Goal: Task Accomplishment & Management: Use online tool/utility

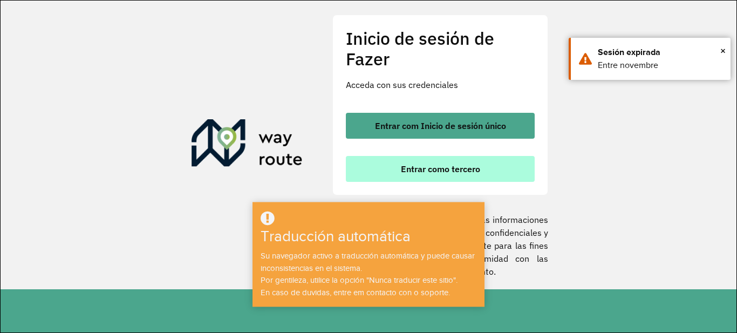
click at [479, 172] on font "Entrar como tercero" at bounding box center [440, 169] width 79 height 11
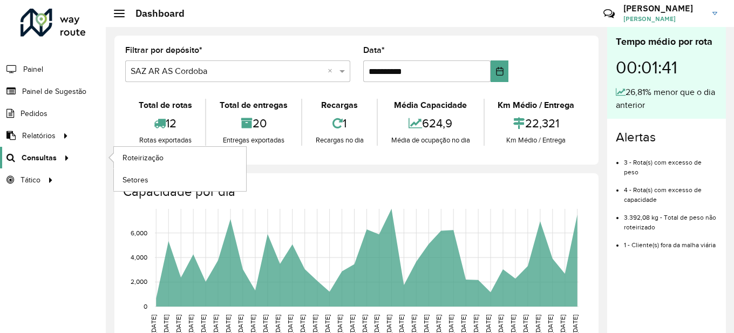
click at [52, 158] on span "Consultas" at bounding box center [39, 157] width 35 height 11
click at [57, 158] on div at bounding box center [65, 157] width 16 height 11
click at [159, 155] on span "Roteirização" at bounding box center [145, 157] width 44 height 11
click at [52, 159] on span "Consultas" at bounding box center [39, 157] width 35 height 11
click at [135, 159] on span "Roteirização" at bounding box center [145, 157] width 44 height 11
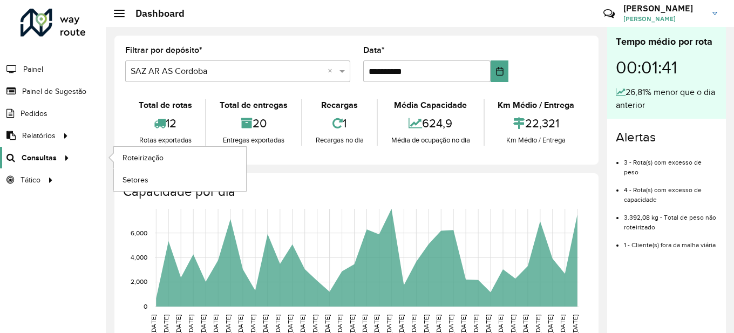
click at [47, 160] on span "Consultas" at bounding box center [39, 157] width 35 height 11
click at [148, 159] on span "Roteirização" at bounding box center [145, 157] width 44 height 11
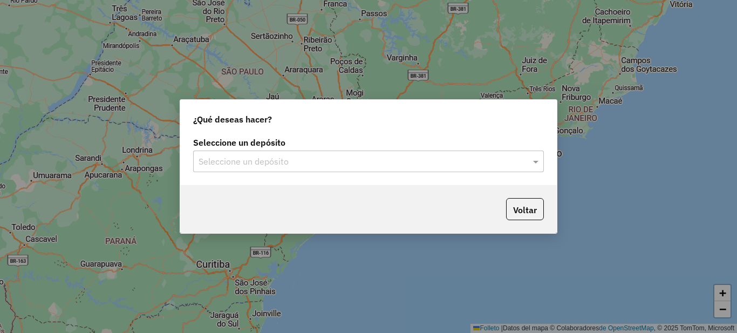
click at [300, 165] on input "text" at bounding box center [358, 161] width 318 height 13
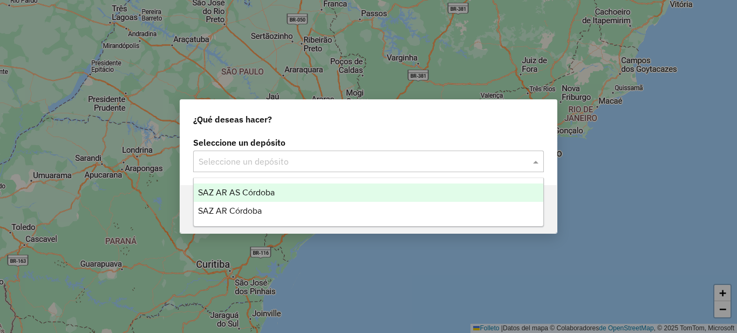
click at [285, 193] on div "SAZ AR AS Córdoba" at bounding box center [369, 193] width 350 height 18
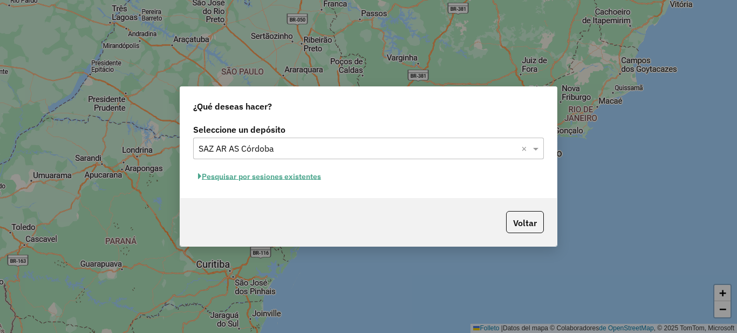
click at [293, 178] on font "Pesquisar por sesiones existentes" at bounding box center [261, 177] width 119 height 10
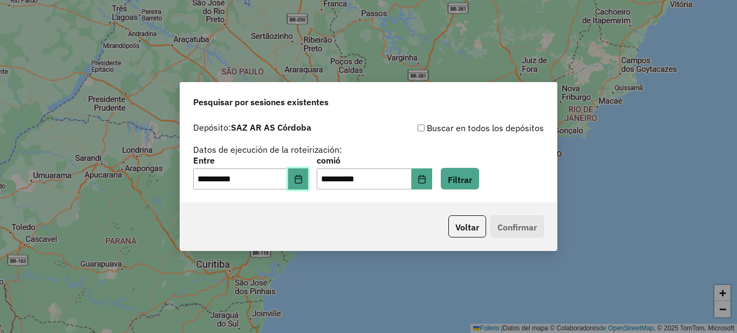
click at [302, 179] on icon "Elija fecha" at bounding box center [298, 179] width 7 height 9
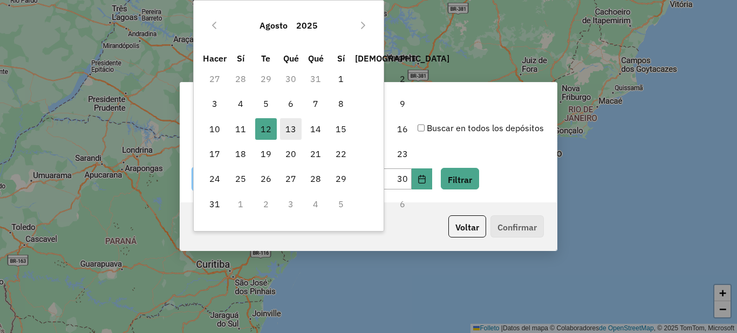
click at [293, 132] on font "13" at bounding box center [291, 129] width 11 height 11
type input "**********"
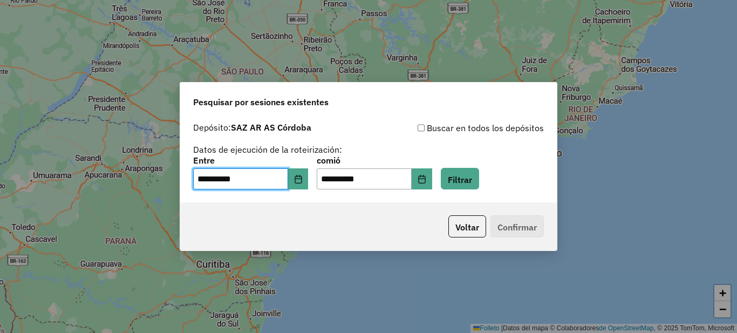
click at [394, 215] on div "Voltar Confirmar" at bounding box center [368, 226] width 377 height 48
click at [432, 183] on button "Elija fecha" at bounding box center [422, 179] width 21 height 22
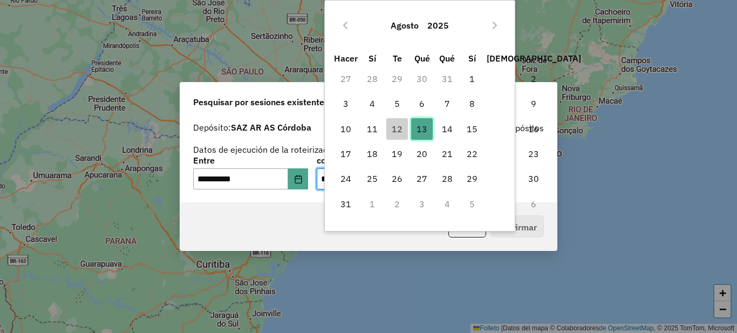
click at [427, 129] on font "13" at bounding box center [422, 129] width 11 height 11
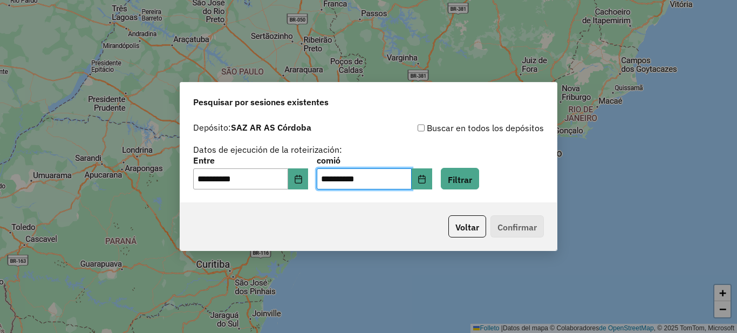
click at [365, 223] on div "Voltar Confirmar" at bounding box center [368, 226] width 377 height 48
click at [479, 176] on button "Filtrar" at bounding box center [460, 179] width 38 height 22
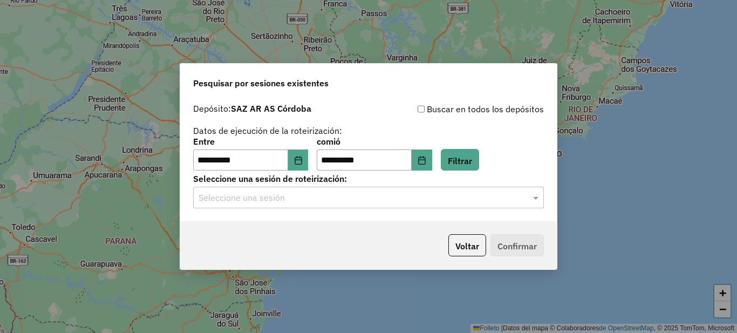
click at [304, 196] on input "text" at bounding box center [358, 198] width 318 height 13
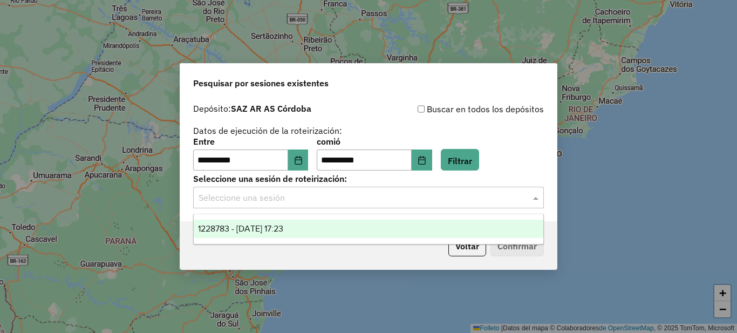
click at [283, 226] on font "1228783 - 13/08/2025 17:23" at bounding box center [240, 228] width 85 height 9
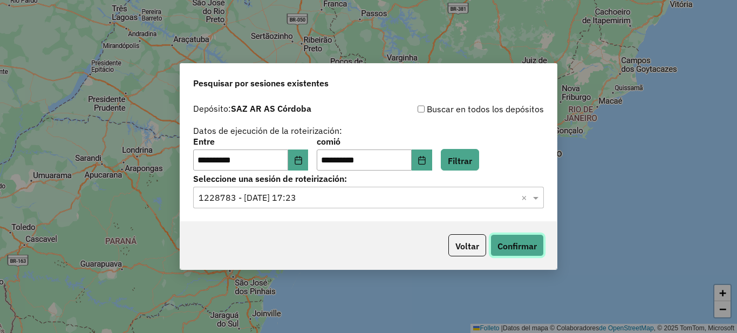
click at [521, 246] on font "Confirmar" at bounding box center [517, 246] width 39 height 11
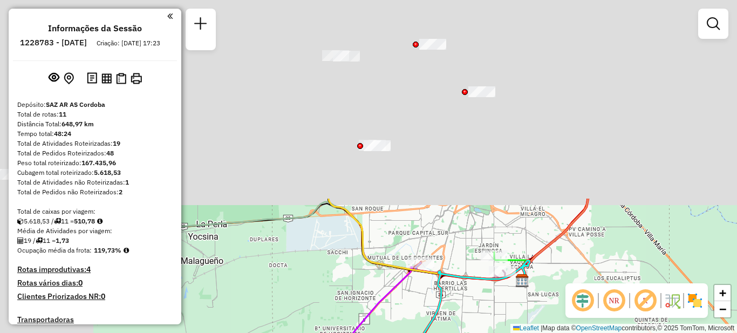
drag, startPoint x: 399, startPoint y: 106, endPoint x: 576, endPoint y: 338, distance: 291.9
click at [576, 332] on html "Aguarde... Pop-up bloqueado! Seu navegador bloqueou automáticamente a abertura …" at bounding box center [368, 166] width 737 height 333
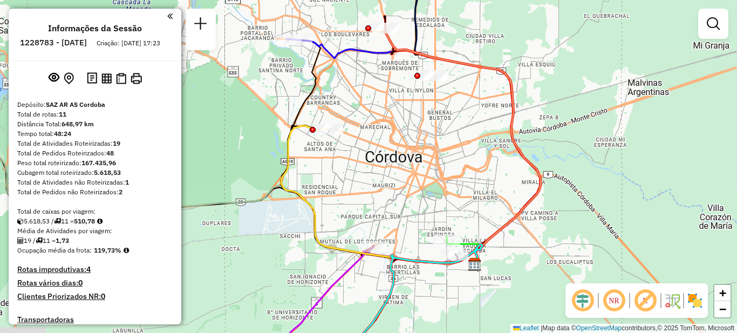
drag, startPoint x: 561, startPoint y: 197, endPoint x: 493, endPoint y: 177, distance: 70.9
click at [493, 177] on div "Janela de atendimento Grade de atendimento Capacidade Transportadoras Veículos …" at bounding box center [368, 166] width 737 height 333
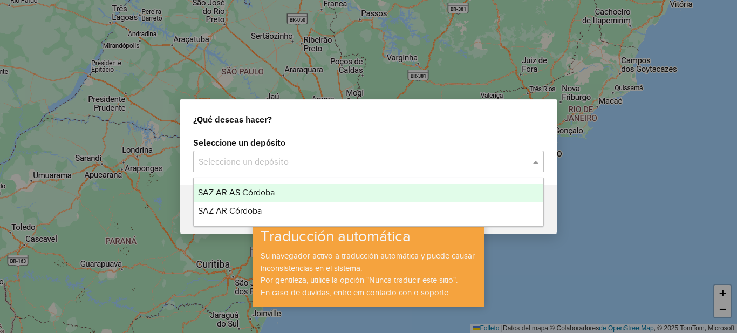
click at [460, 158] on input "text" at bounding box center [358, 161] width 318 height 13
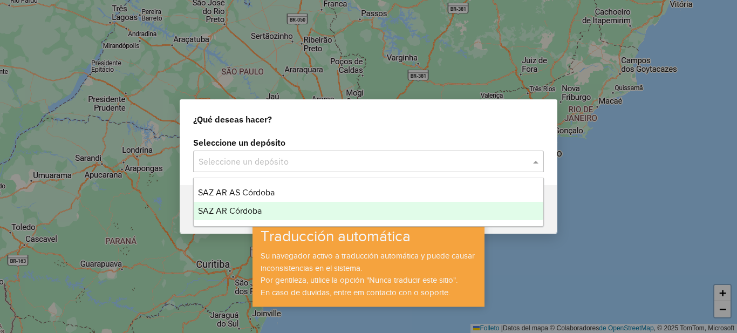
click at [230, 209] on font "SAZ AR Córdoba" at bounding box center [230, 210] width 64 height 9
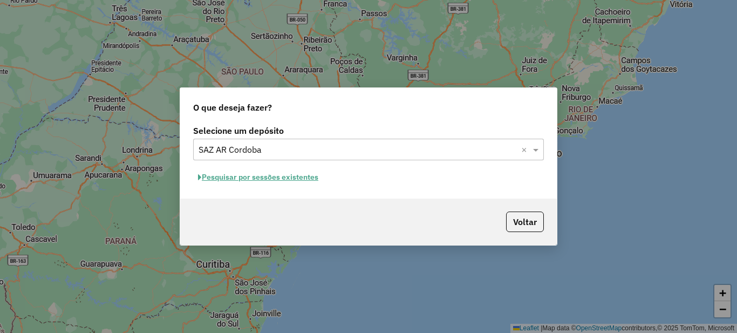
click at [290, 172] on button "Pesquisar por sessões existentes" at bounding box center [258, 177] width 130 height 17
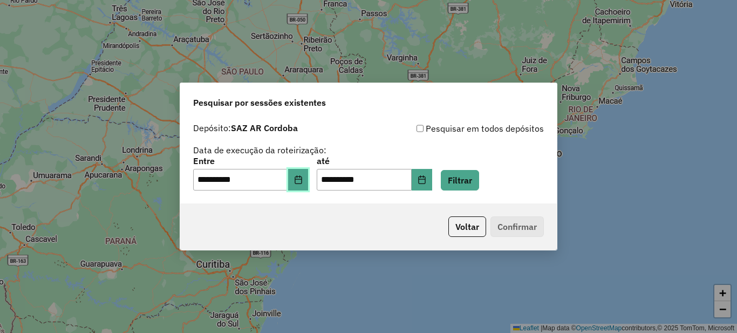
click at [303, 182] on icon "Choose Date" at bounding box center [298, 179] width 9 height 9
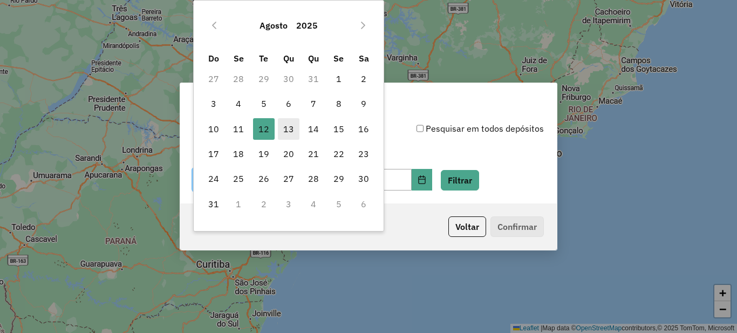
click at [286, 130] on span "13" at bounding box center [289, 129] width 22 height 22
type input "**********"
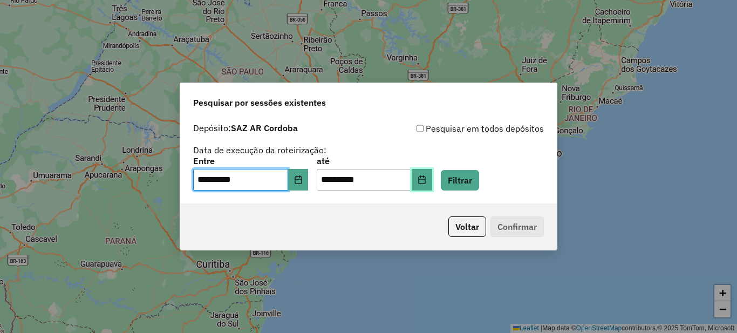
click at [426, 177] on icon "Choose Date" at bounding box center [422, 179] width 9 height 9
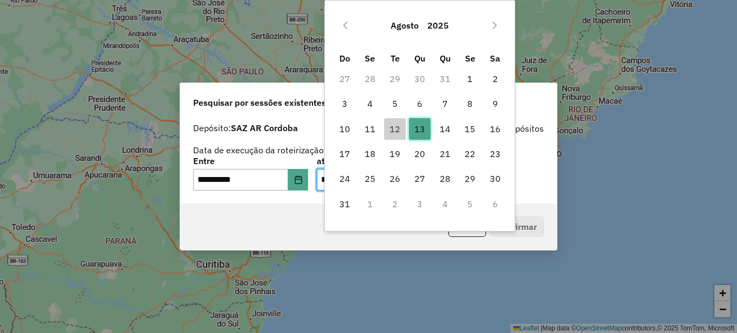
click at [418, 130] on span "13" at bounding box center [420, 129] width 22 height 22
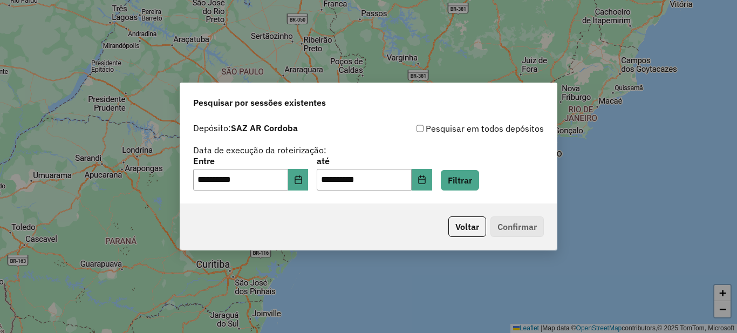
click at [361, 230] on div "Voltar Confirmar" at bounding box center [368, 226] width 377 height 46
click at [467, 229] on button "Voltar" at bounding box center [468, 226] width 38 height 21
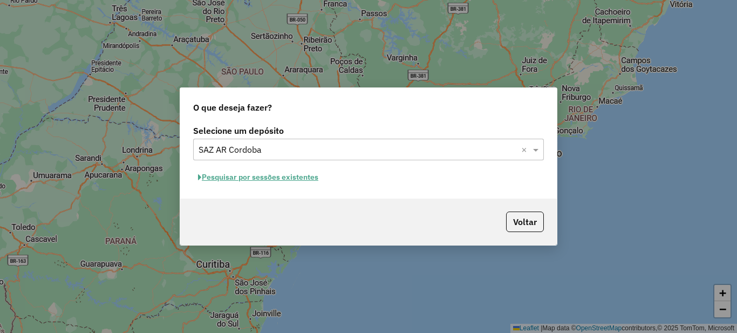
click at [291, 176] on button "Pesquisar por sessões existentes" at bounding box center [258, 177] width 130 height 17
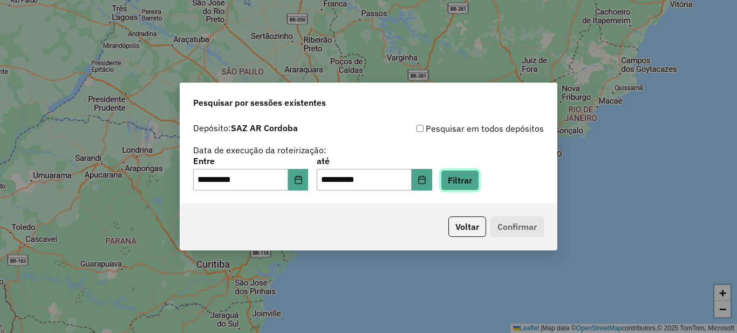
click at [479, 181] on button "Filtrar" at bounding box center [460, 180] width 38 height 21
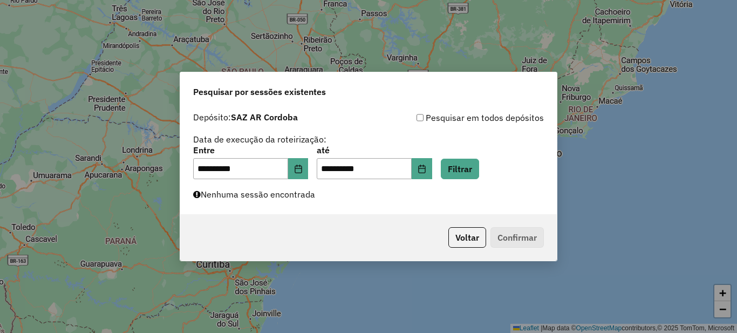
click at [288, 191] on label "Nenhuma sessão encontrada" at bounding box center [254, 194] width 122 height 13
click at [424, 201] on div "**********" at bounding box center [368, 161] width 377 height 108
drag, startPoint x: 363, startPoint y: 222, endPoint x: 486, endPoint y: 222, distance: 123.1
click at [363, 222] on div "Voltar Confirmar" at bounding box center [368, 237] width 377 height 46
click at [467, 232] on button "Voltar" at bounding box center [468, 237] width 38 height 21
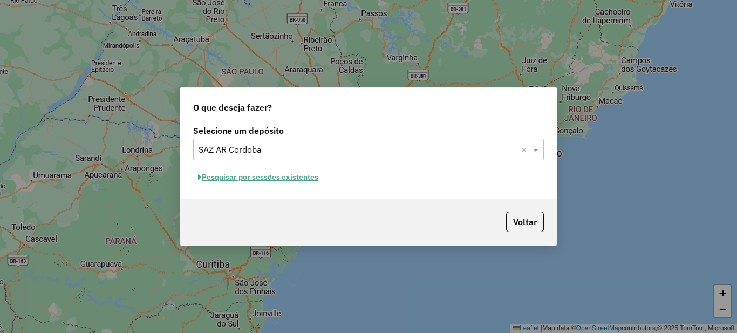
click at [631, 176] on div "O que deseja fazer? Selecione um depósito Selecione um depósito × SAZ AR Cordob…" at bounding box center [368, 166] width 737 height 333
click at [375, 43] on div "O que deseja fazer? Selecione um depósito Selecione um depósito × SAZ AR Cordob…" at bounding box center [368, 166] width 737 height 333
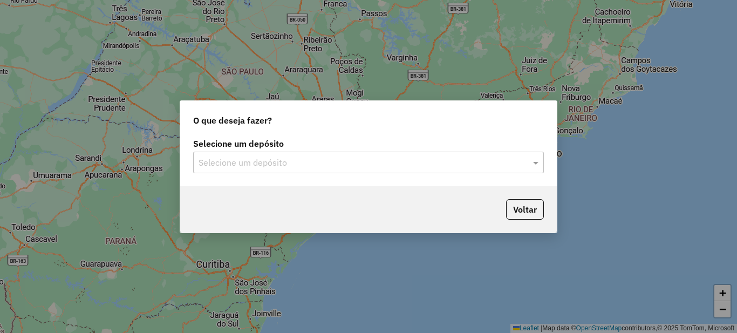
click at [289, 163] on input "text" at bounding box center [358, 163] width 318 height 13
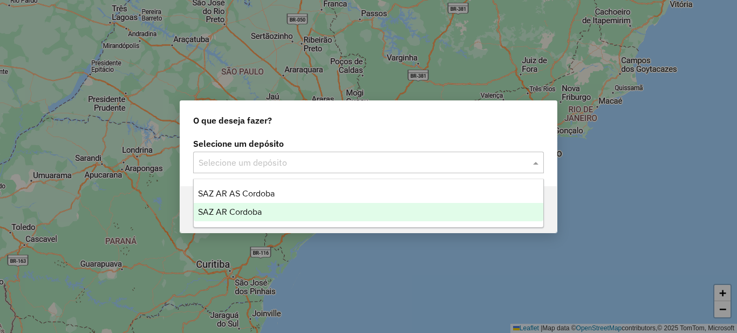
click at [247, 208] on span "SAZ AR Cordoba" at bounding box center [230, 211] width 64 height 9
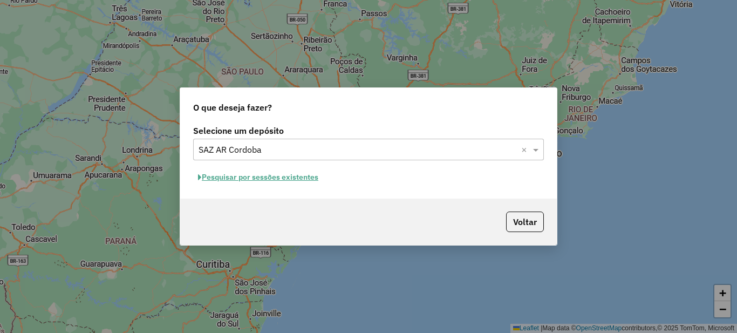
click at [261, 178] on button "Pesquisar por sessões existentes" at bounding box center [258, 177] width 130 height 17
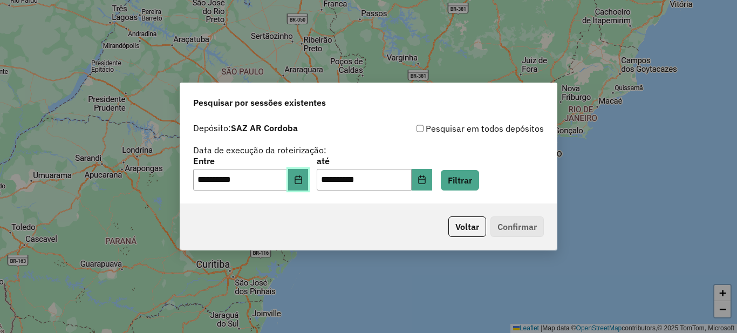
click at [303, 182] on icon "Choose Date" at bounding box center [298, 179] width 9 height 9
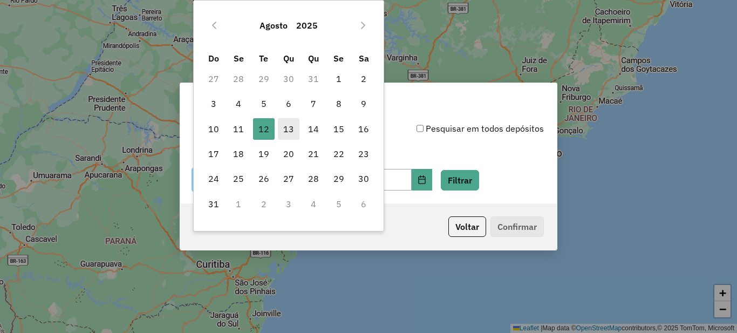
click at [291, 130] on span "13" at bounding box center [289, 129] width 22 height 22
type input "**********"
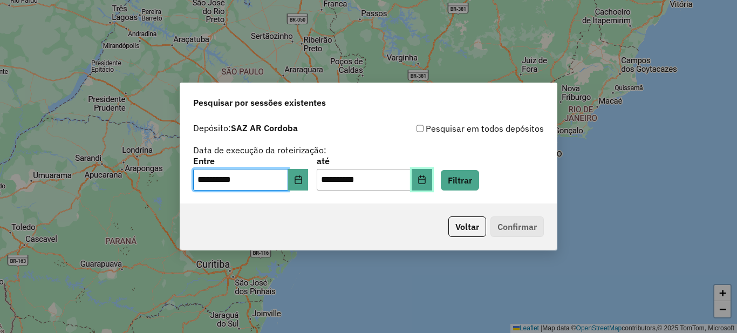
click at [426, 178] on icon "Choose Date" at bounding box center [422, 179] width 9 height 9
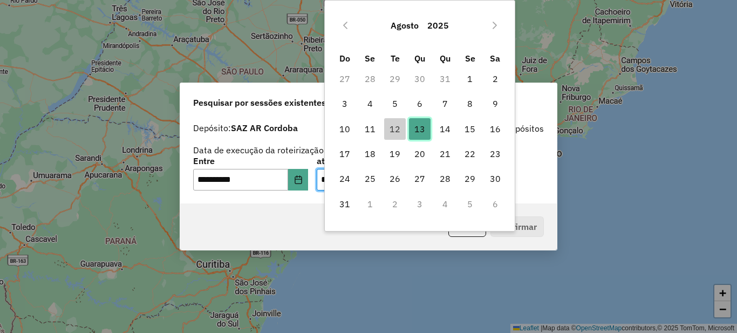
click at [419, 127] on span "13" at bounding box center [420, 129] width 22 height 22
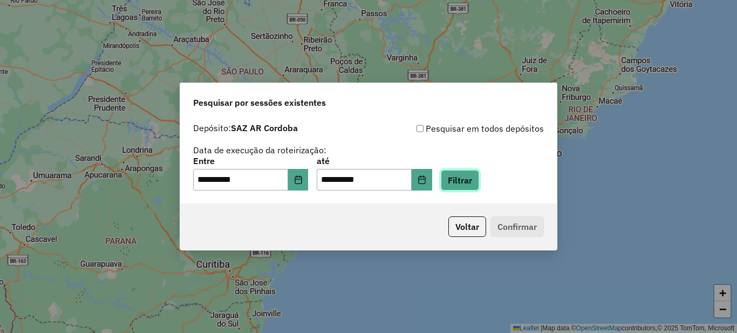
click at [479, 181] on button "Filtrar" at bounding box center [460, 180] width 38 height 21
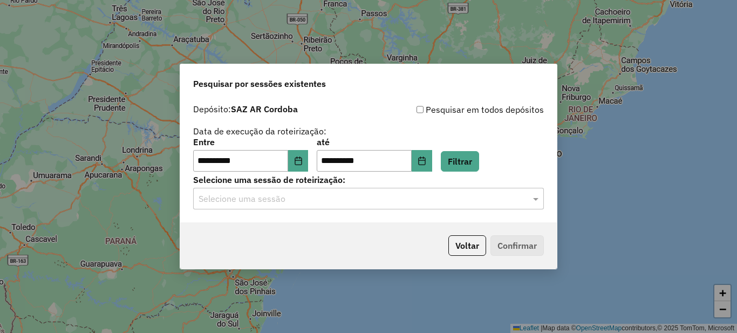
click at [285, 200] on input "text" at bounding box center [358, 199] width 318 height 13
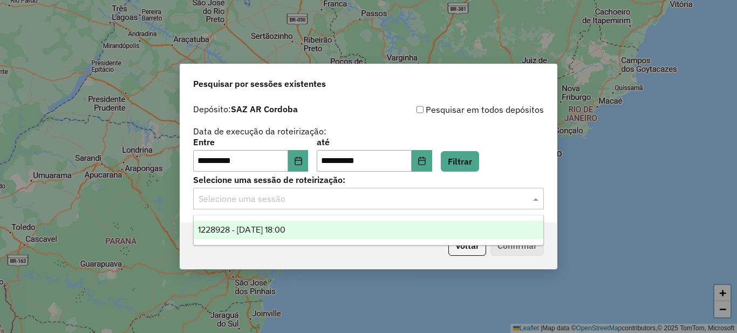
click at [267, 233] on span "1228928 - 13/08/2025 18:00" at bounding box center [241, 229] width 87 height 9
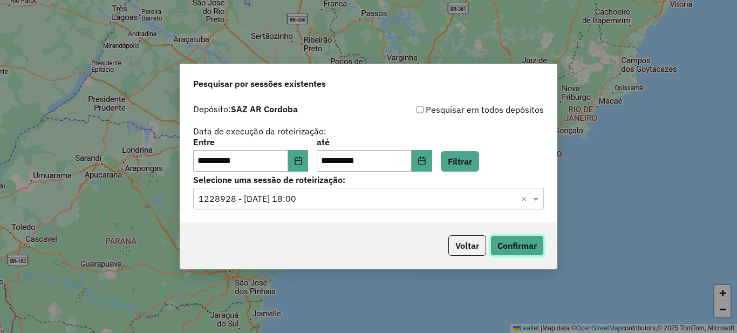
click at [518, 246] on button "Confirmar" at bounding box center [517, 245] width 53 height 21
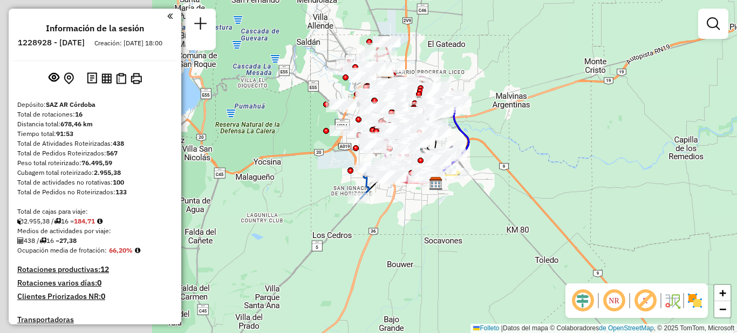
drag, startPoint x: 296, startPoint y: 146, endPoint x: 545, endPoint y: 198, distance: 254.6
click at [545, 198] on div "Janela de atendimento Grade de atendimento Capacidade Transportadoras Veículos …" at bounding box center [368, 166] width 737 height 333
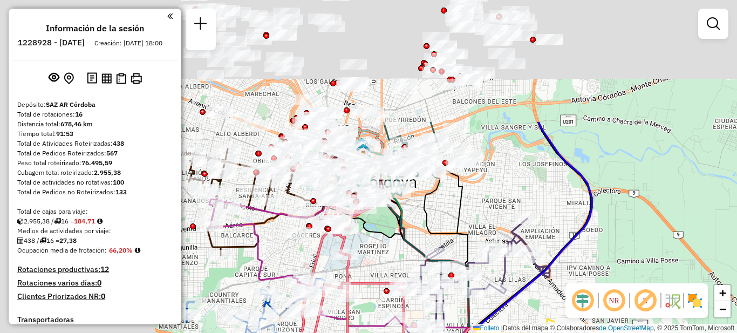
drag, startPoint x: 471, startPoint y: 143, endPoint x: 729, endPoint y: 283, distance: 294.2
click at [731, 287] on div "Janela de atendimento Grade de atendimento Capacidade Transportadoras Veículos …" at bounding box center [368, 166] width 737 height 333
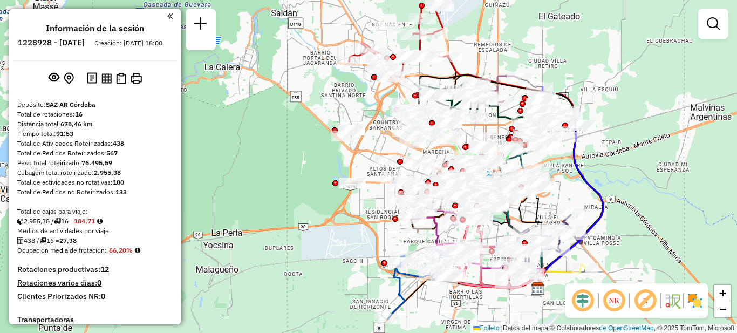
drag, startPoint x: 573, startPoint y: 166, endPoint x: 581, endPoint y: 175, distance: 12.2
click at [581, 175] on icon at bounding box center [571, 203] width 66 height 172
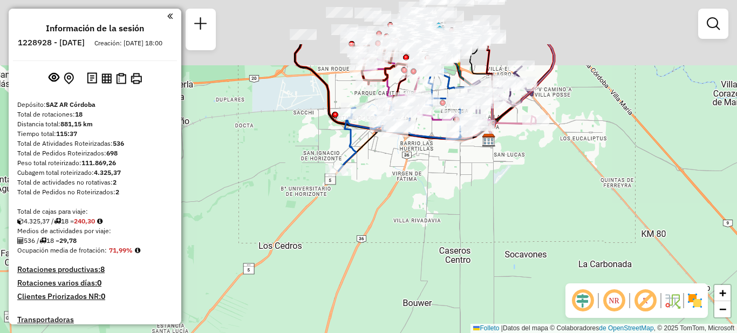
drag, startPoint x: 395, startPoint y: 169, endPoint x: 418, endPoint y: 229, distance: 64.2
click at [418, 229] on div "Janela de atención Grado de atención Capacidad Transportadoras Vehículos Client…" at bounding box center [368, 166] width 737 height 333
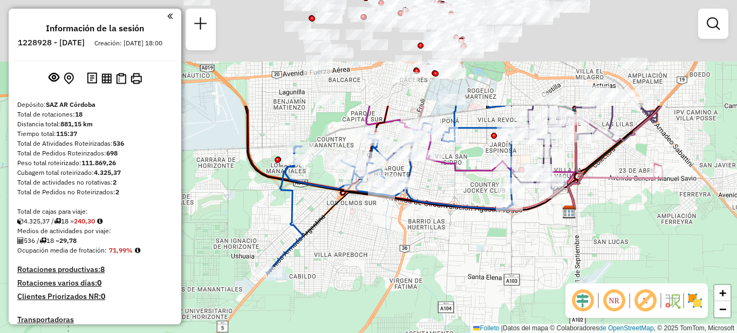
drag, startPoint x: 389, startPoint y: 125, endPoint x: 396, endPoint y: 267, distance: 141.6
click at [396, 267] on div "Janela de atención Grado de atención Capacidad Transportadoras Vehículos Client…" at bounding box center [368, 166] width 737 height 333
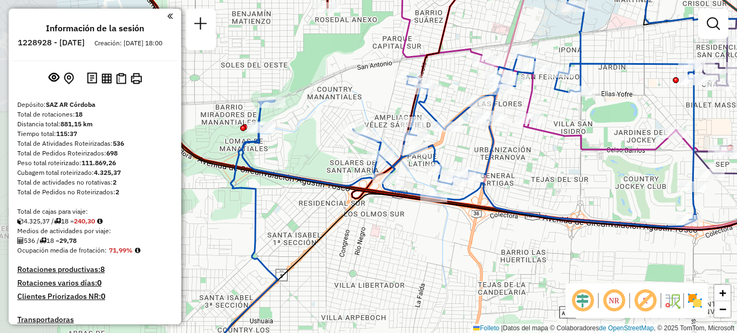
drag, startPoint x: 352, startPoint y: 226, endPoint x: 416, endPoint y: 252, distance: 68.6
click at [423, 255] on div "Janela de atención Grado de atención Capacidad Transportadoras Vehículos Client…" at bounding box center [368, 166] width 737 height 333
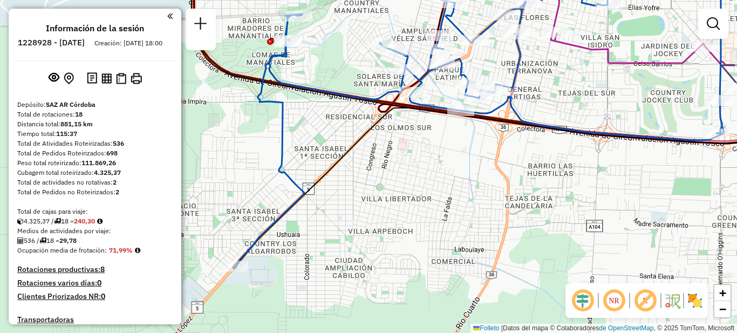
drag, startPoint x: 383, startPoint y: 269, endPoint x: 409, endPoint y: 184, distance: 89.8
click at [409, 184] on div "Janela de atención Grado de atención Capacidad Transportadoras Vehículos Client…" at bounding box center [368, 166] width 737 height 333
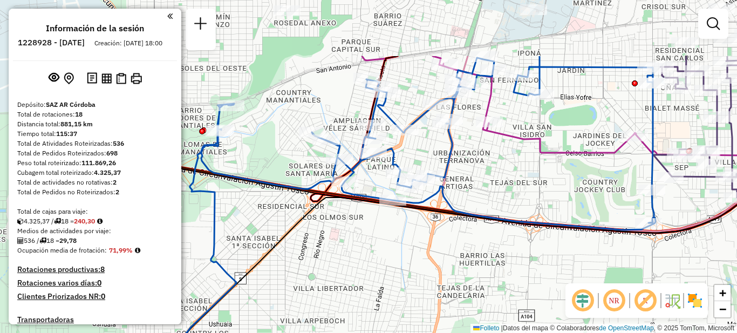
drag, startPoint x: 442, startPoint y: 173, endPoint x: 369, endPoint y: 275, distance: 125.4
click at [369, 275] on div "Janela de atención Grado de atención Capacidad Transportadoras Vehículos Client…" at bounding box center [368, 166] width 737 height 333
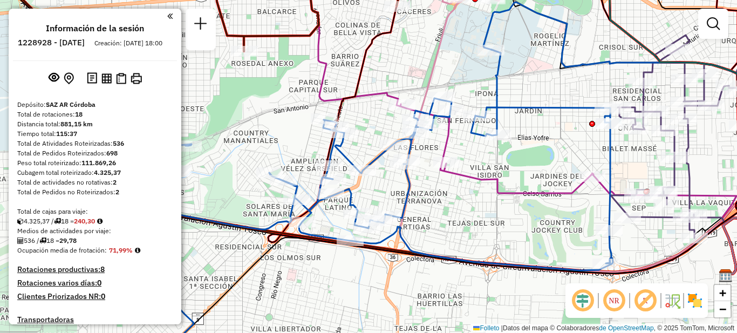
drag, startPoint x: 561, startPoint y: 197, endPoint x: 502, endPoint y: 236, distance: 70.8
click at [508, 236] on div "Janela de atención Grado de atención Capacidad Transportadoras Vehículos Client…" at bounding box center [368, 166] width 737 height 333
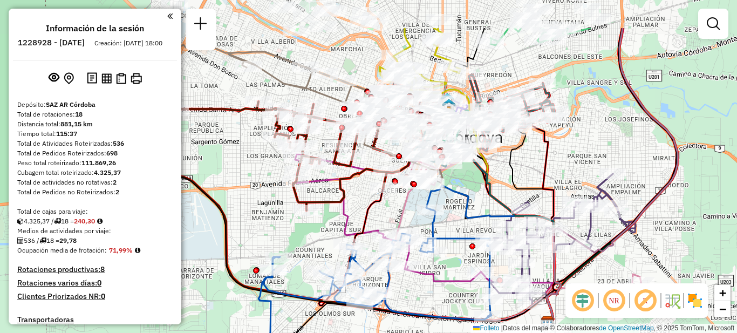
drag, startPoint x: 609, startPoint y: 103, endPoint x: 543, endPoint y: 165, distance: 90.5
click at [543, 165] on icon at bounding box center [541, 223] width 32 height 200
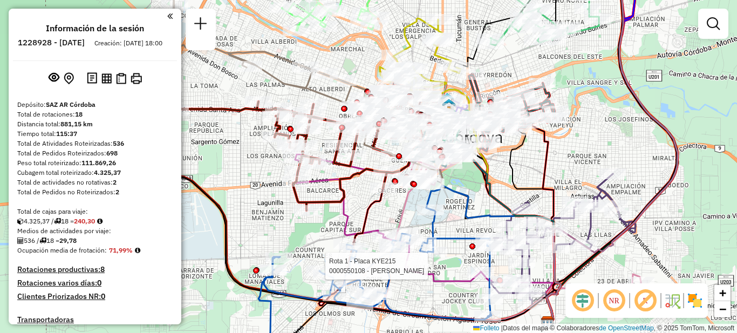
select select "**********"
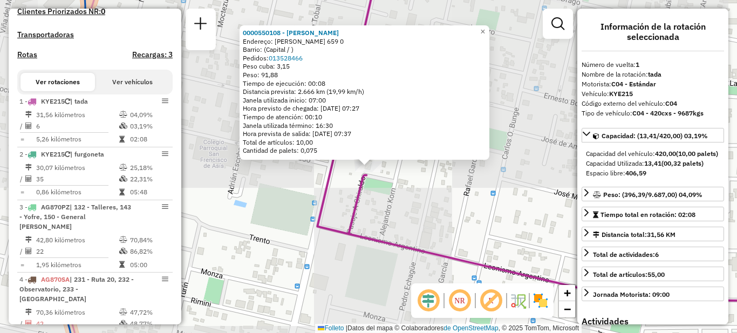
scroll to position [381, 0]
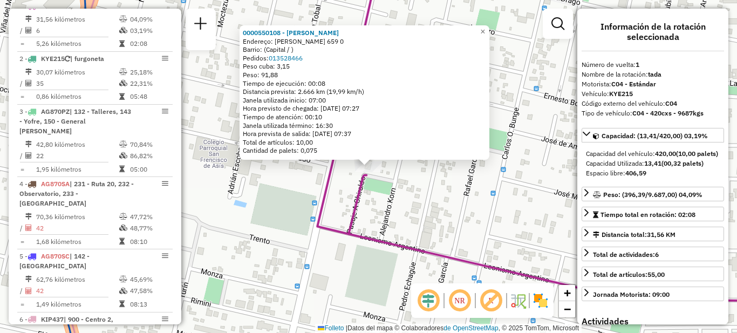
click at [347, 259] on div "0000550108 - pedro seifi Endereço: José Guardado 659 0 Barrio: (Capital / ) Ped…" at bounding box center [368, 166] width 737 height 333
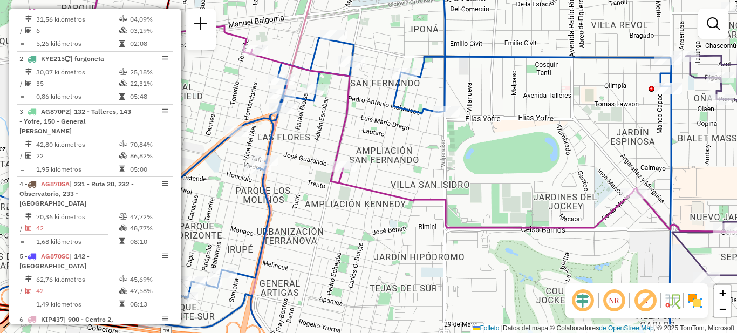
drag, startPoint x: 438, startPoint y: 289, endPoint x: 403, endPoint y: 246, distance: 55.3
click at [363, 244] on div "Janela de atención Grado de atención Capacidad Transportadoras Vehículos Client…" at bounding box center [368, 166] width 737 height 333
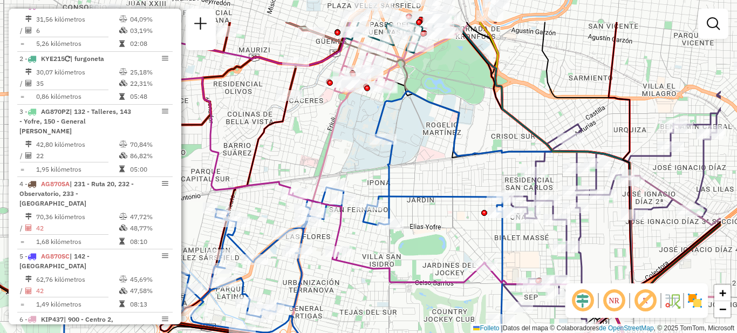
drag, startPoint x: 545, startPoint y: 256, endPoint x: 456, endPoint y: 311, distance: 105.4
click at [456, 311] on div "Janela de atención Grado de atención Capacidad Transportadoras Vehículos Client…" at bounding box center [368, 166] width 737 height 333
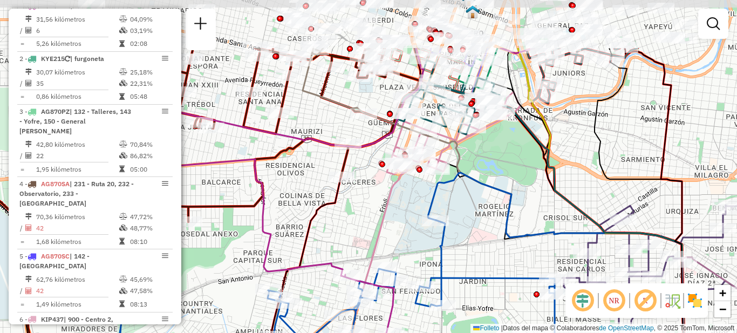
drag, startPoint x: 424, startPoint y: 162, endPoint x: 477, endPoint y: 243, distance: 96.9
click at [477, 243] on div "Janela de atención Grado de atención Capacidad Transportadoras Vehículos Client…" at bounding box center [368, 166] width 737 height 333
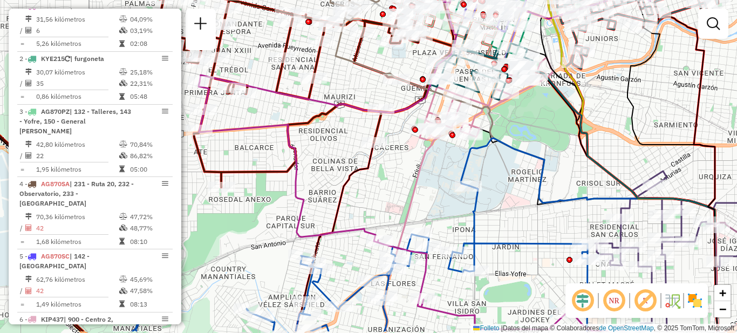
drag, startPoint x: 364, startPoint y: 228, endPoint x: 397, endPoint y: 194, distance: 47.7
click at [397, 194] on div "Janela de atención Grado de atención Capacidad Transportadoras Vehículos Client…" at bounding box center [368, 166] width 737 height 333
select select "**********"
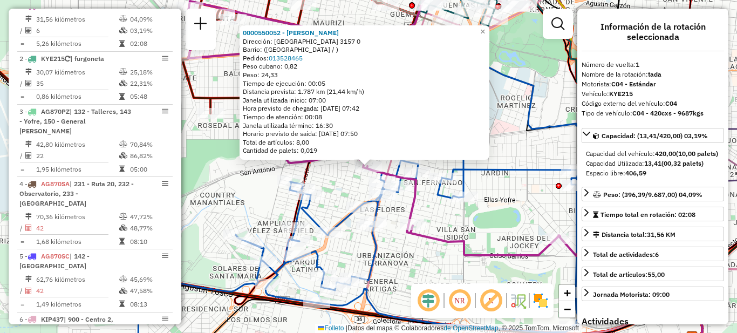
click at [433, 282] on div "0000550052 - diego giordano Dirección: Piriápolis 3157 0 Barrio: (Córdoba / ) P…" at bounding box center [368, 166] width 737 height 333
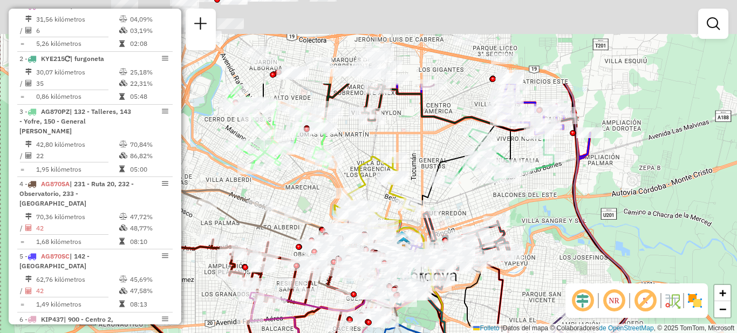
drag, startPoint x: 581, startPoint y: 112, endPoint x: 574, endPoint y: 229, distance: 117.3
click at [574, 229] on div "Janela de atención Grado de atención Capacidad Transportadoras Vehículos Client…" at bounding box center [368, 166] width 737 height 333
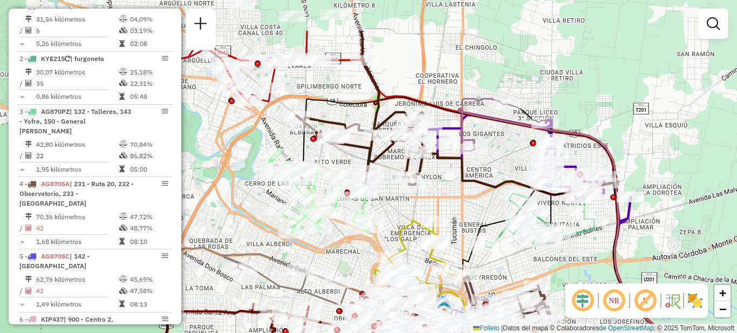
drag, startPoint x: 638, startPoint y: 112, endPoint x: 646, endPoint y: 127, distance: 16.9
click at [646, 127] on div "Janela de atención Grado de atención Capacidad Transportadoras Vehículos Client…" at bounding box center [368, 166] width 737 height 333
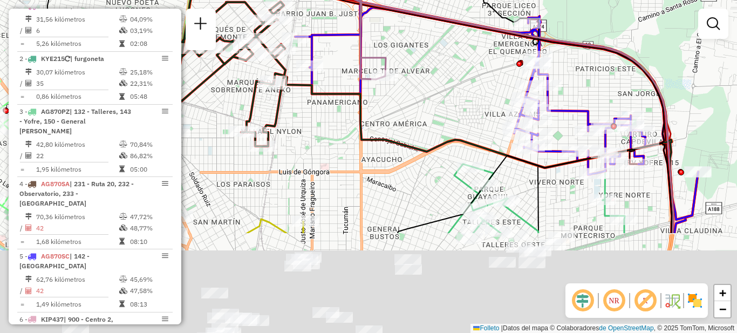
drag, startPoint x: 440, startPoint y: 247, endPoint x: 424, endPoint y: 106, distance: 141.2
click at [424, 106] on div "Janela de atención Grado de atención Capacidad Transportadoras Vehículos Client…" at bounding box center [368, 166] width 737 height 333
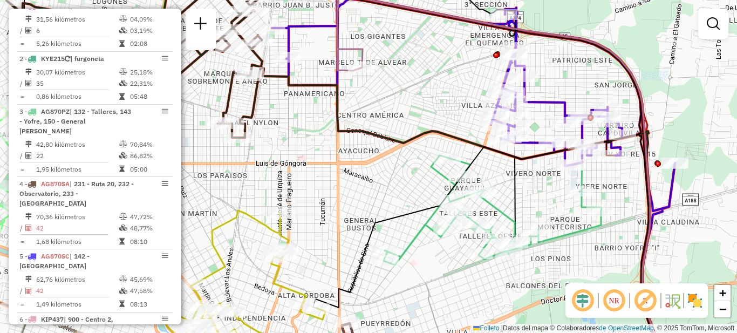
drag, startPoint x: 693, startPoint y: 85, endPoint x: 583, endPoint y: 123, distance: 116.2
click at [583, 123] on div "Janela de atención Grado de atención Capacidad Transportadoras Vehículos Client…" at bounding box center [368, 166] width 737 height 333
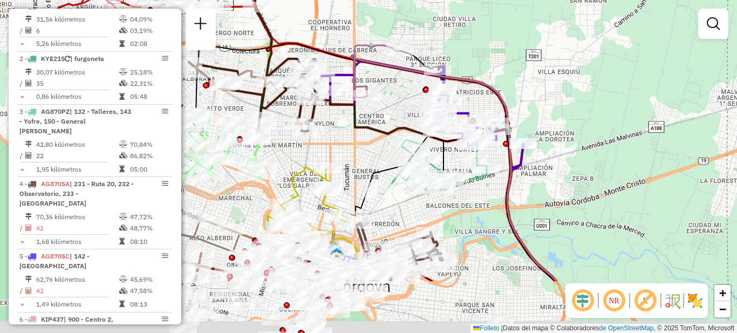
drag, startPoint x: 467, startPoint y: 288, endPoint x: 475, endPoint y: 203, distance: 85.7
click at [475, 203] on div "Janela de atención Grado de atención Capacidad Transportadoras Vehículos Client…" at bounding box center [368, 166] width 737 height 333
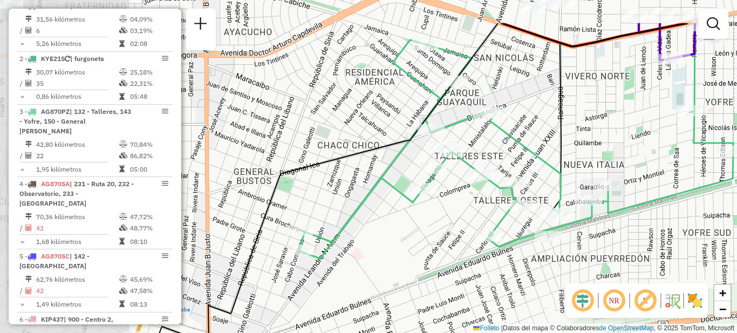
drag, startPoint x: 378, startPoint y: 189, endPoint x: 578, endPoint y: 246, distance: 207.1
click at [578, 246] on div "Janela de atención Grado de atención Capacidad Transportadoras Vehículos Client…" at bounding box center [368, 166] width 737 height 333
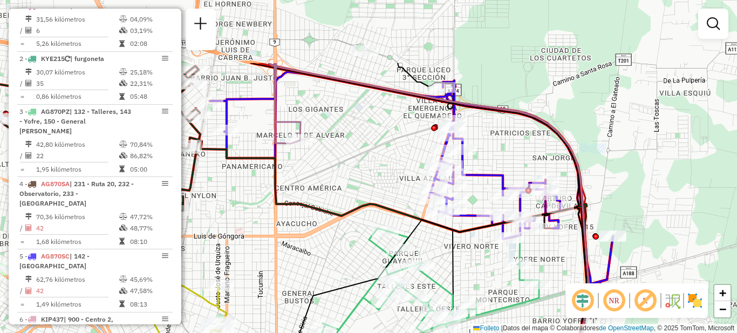
drag, startPoint x: 490, startPoint y: 184, endPoint x: 477, endPoint y: 262, distance: 79.3
click at [477, 262] on div "Janela de atención Grado de atención Capacidad Transportadoras Vehículos Client…" at bounding box center [368, 166] width 737 height 333
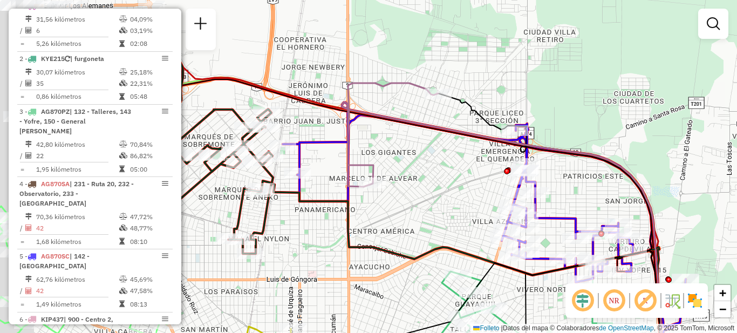
drag, startPoint x: 356, startPoint y: 161, endPoint x: 431, endPoint y: 205, distance: 86.6
click at [431, 205] on div "Janela de atención Grado de atención Capacidad Transportadoras Vehículos Client…" at bounding box center [368, 166] width 737 height 333
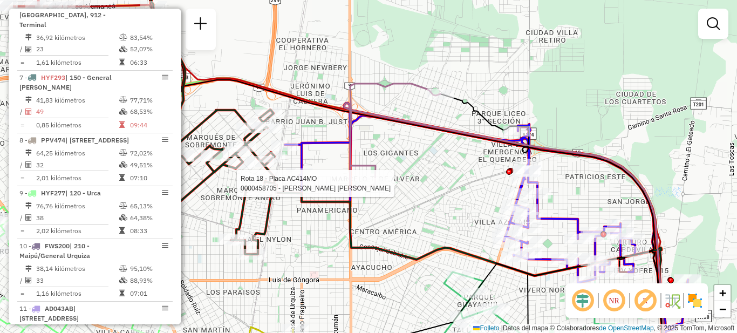
select select "**********"
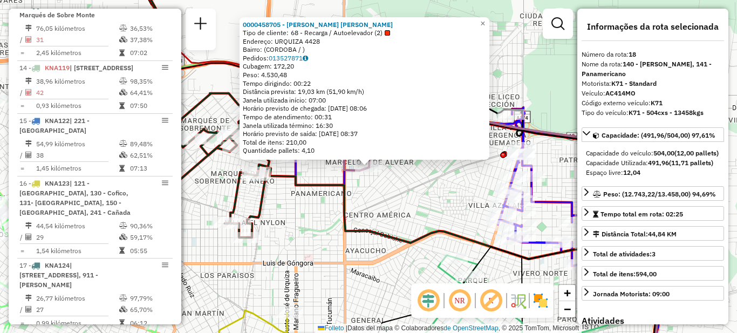
scroll to position [1410, 0]
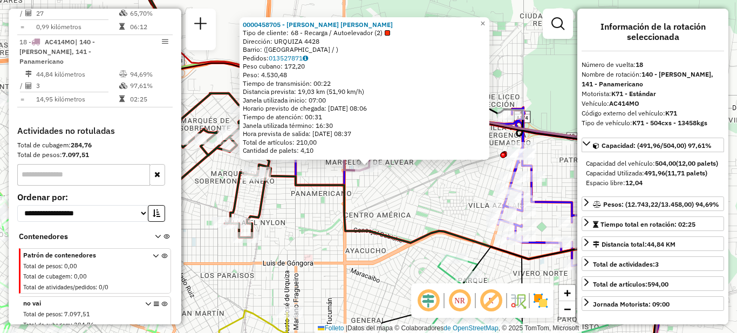
click at [412, 200] on div "0000458705 - CRESPIN JESSICA NATALIA Tipo de cliente: 68 - Recarga / Autoelevad…" at bounding box center [368, 166] width 737 height 333
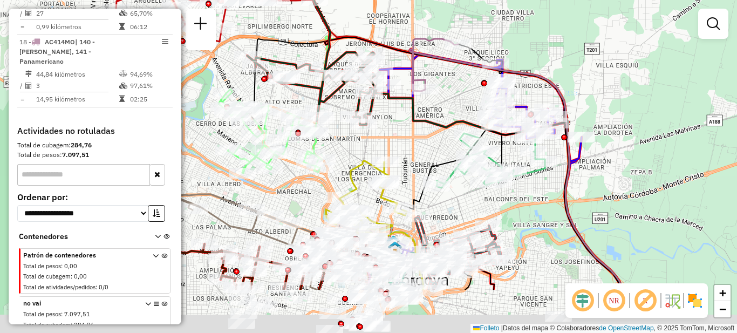
drag, startPoint x: 425, startPoint y: 165, endPoint x: 463, endPoint y: 155, distance: 39.0
click at [463, 155] on div "Janela de atención Grado de atención Capacidad Transportadoras Vehículos Client…" at bounding box center [368, 166] width 737 height 333
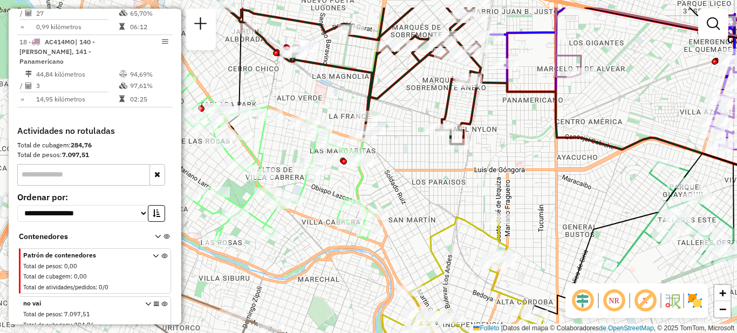
drag, startPoint x: 409, startPoint y: 151, endPoint x: 486, endPoint y: 185, distance: 83.6
click at [517, 198] on div "Janela de atención Grado de atención Capacidad Transportadoras Vehículos Client…" at bounding box center [368, 166] width 737 height 333
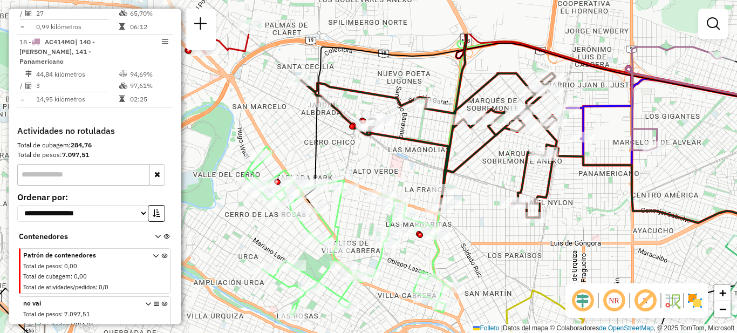
drag, startPoint x: 405, startPoint y: 172, endPoint x: 475, endPoint y: 239, distance: 97.3
click at [475, 239] on div "Janela de atención Grado de atención Capacidad Transportadoras Vehículos Client…" at bounding box center [368, 166] width 737 height 333
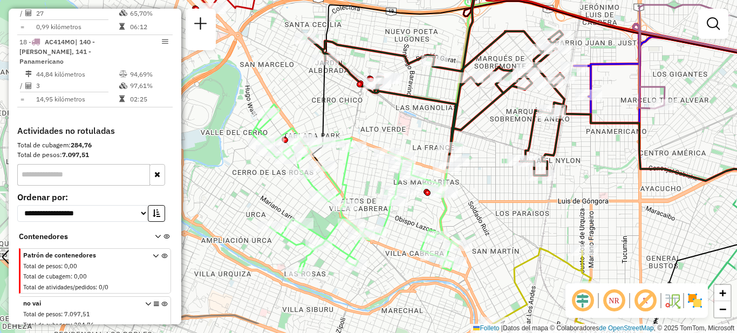
drag, startPoint x: 473, startPoint y: 258, endPoint x: 481, endPoint y: 205, distance: 54.0
click at [481, 205] on div "Janela de atención Grado de atención Capacidad Transportadoras Vehículos Client…" at bounding box center [368, 166] width 737 height 333
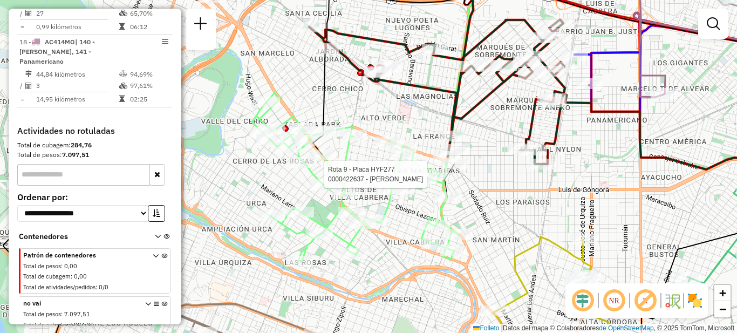
select select "**********"
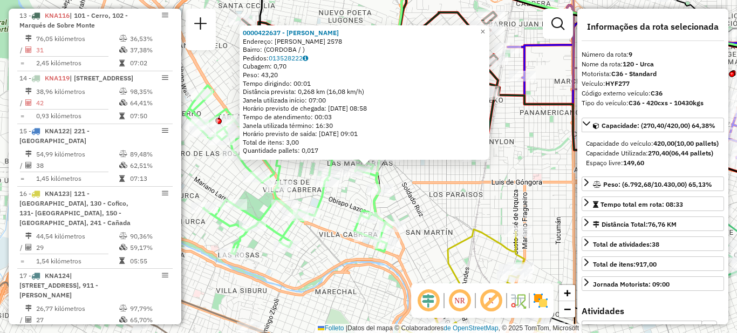
scroll to position [853, 0]
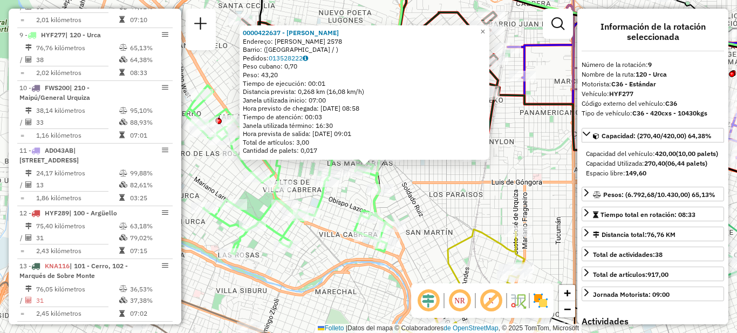
click at [438, 200] on div "0000422637 - Juri Gabriel Esteban Endereço: ERNESTO SONEIRA 2578 Barrio: (CÓRDO…" at bounding box center [368, 166] width 737 height 333
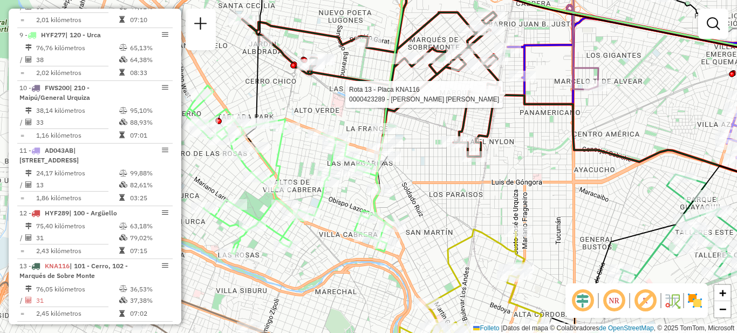
select select "**********"
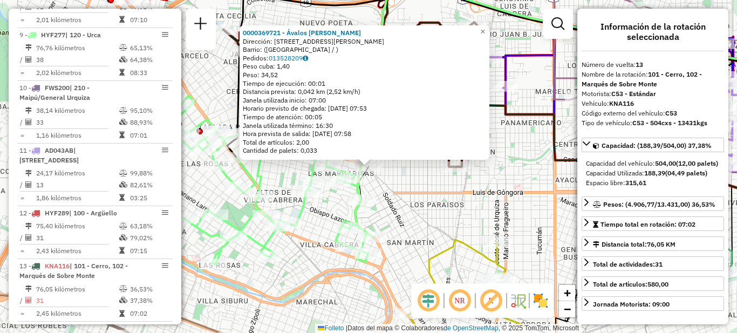
click at [406, 213] on div "0000369721 - Ávalos Marcelo Martín Dirección: AV MONS PABLO CABRERA 2760 Barrio…" at bounding box center [368, 166] width 737 height 333
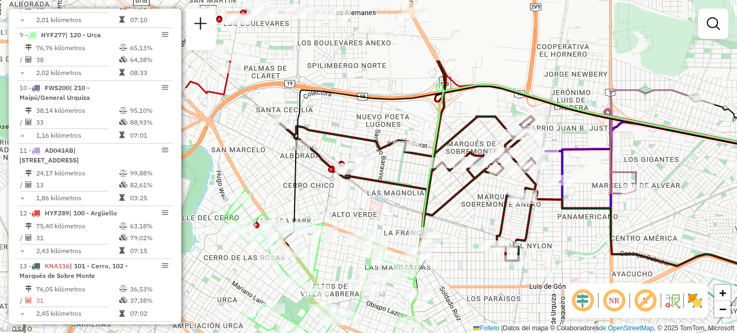
drag, startPoint x: 309, startPoint y: 96, endPoint x: 366, endPoint y: 189, distance: 109.7
click at [366, 189] on div "Janela de atención Grado de atención Capacidad Transportadoras Vehículos Client…" at bounding box center [368, 166] width 737 height 333
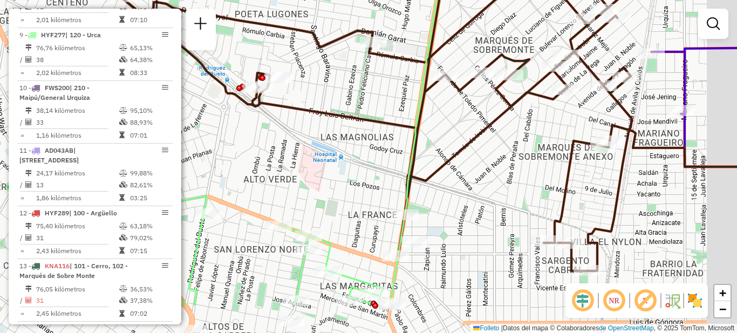
drag, startPoint x: 528, startPoint y: 233, endPoint x: 454, endPoint y: 172, distance: 95.1
click at [454, 172] on div "Janela de atención Grado de atención Capacidad Transportadoras Vehículos Client…" at bounding box center [368, 166] width 737 height 333
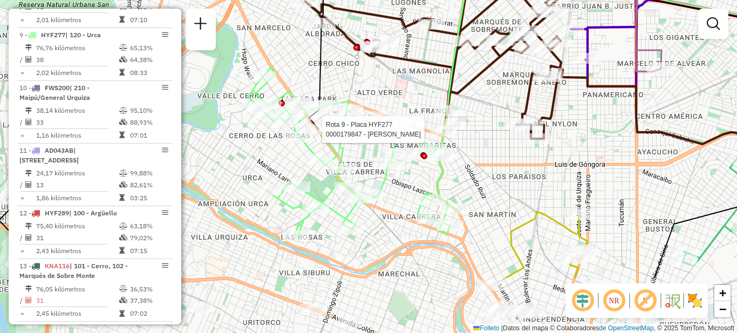
drag, startPoint x: 328, startPoint y: 202, endPoint x: 336, endPoint y: 144, distance: 58.9
click at [331, 134] on div at bounding box center [318, 129] width 27 height 11
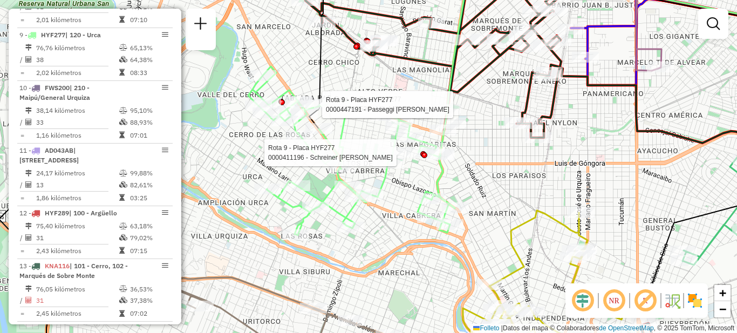
select select "**********"
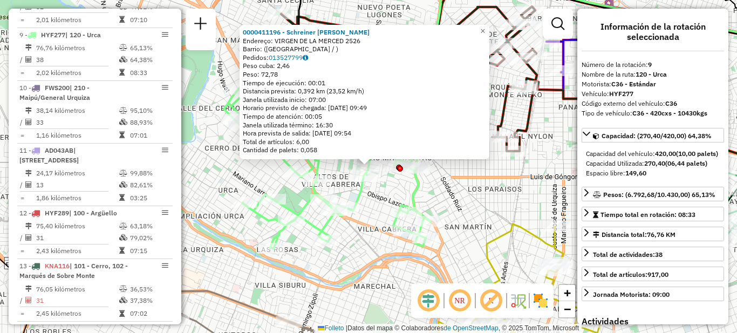
click at [475, 208] on div "0000411196 - Schreiner Nicolás Eduardo Endereço: VIRGEN DE LA MERCED 2526 Barri…" at bounding box center [368, 166] width 737 height 333
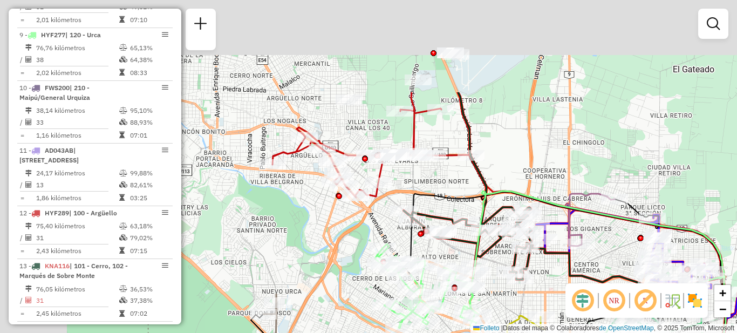
drag, startPoint x: 308, startPoint y: 115, endPoint x: 392, endPoint y: 241, distance: 151.8
click at [392, 244] on icon at bounding box center [427, 286] width 104 height 84
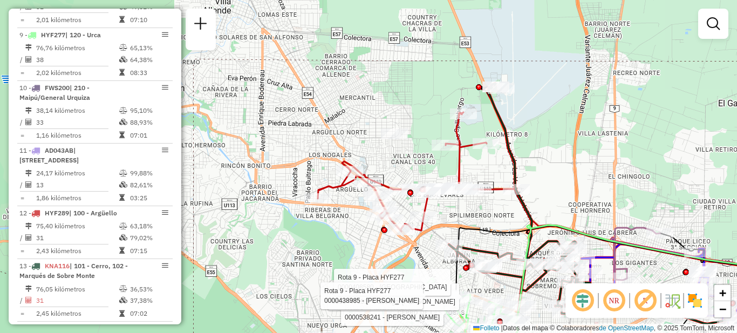
drag, startPoint x: 532, startPoint y: 135, endPoint x: 552, endPoint y: 158, distance: 29.9
click at [555, 160] on div "Rota 9 - Placa HYF277 0000538241 - Sader Gisela Ruth Rota 9 - Placa HYF277 0000…" at bounding box center [368, 166] width 737 height 333
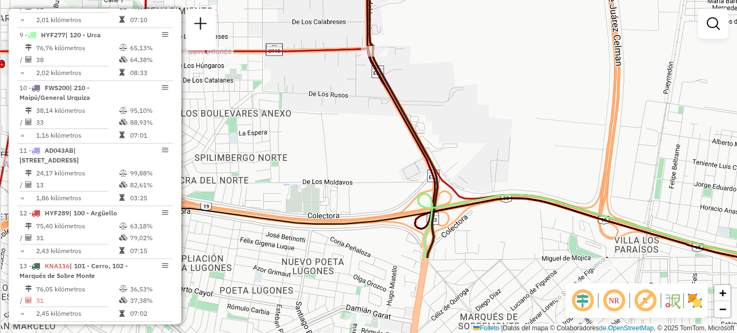
drag, startPoint x: 518, startPoint y: 118, endPoint x: 508, endPoint y: 16, distance: 103.0
click at [509, 16] on div "Rota 9 - Placa HYF277 0000538241 - Sader Gisela Ruth Rota 9 - Placa HYF277 0000…" at bounding box center [368, 166] width 737 height 333
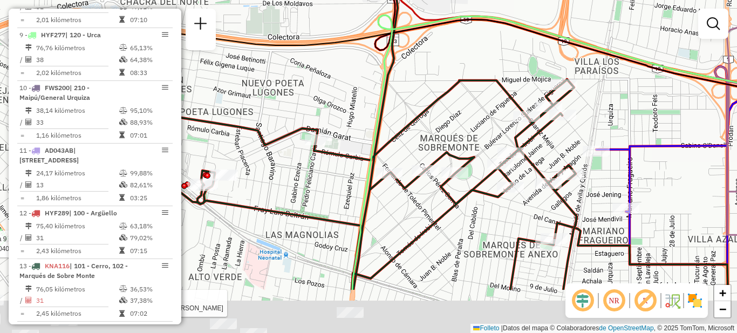
drag, startPoint x: 493, startPoint y: 162, endPoint x: 449, endPoint y: 50, distance: 120.5
click at [450, 50] on icon at bounding box center [321, 89] width 512 height 399
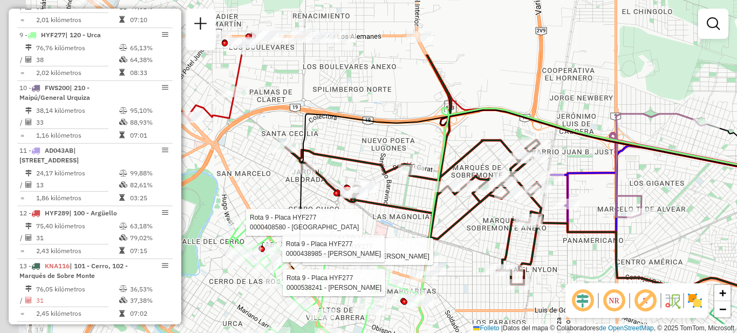
drag, startPoint x: 474, startPoint y: 43, endPoint x: 505, endPoint y: 137, distance: 99.2
click at [505, 137] on div "Rota 9 - Placa HYF277 0000538241 - Sader Gisela Ruth Rota 9 - Placa HYF277 0000…" at bounding box center [368, 166] width 737 height 333
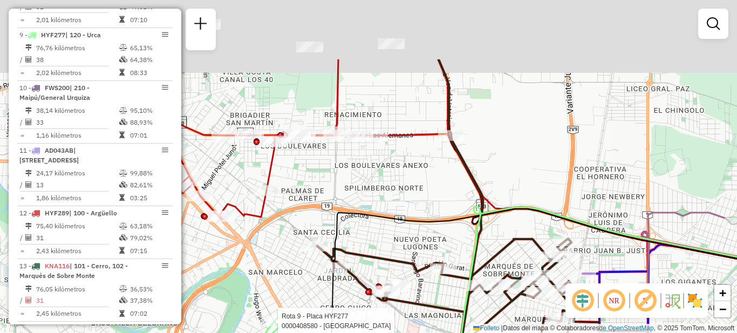
drag, startPoint x: 507, startPoint y: 81, endPoint x: 533, endPoint y: 165, distance: 88.1
click at [533, 165] on div "Rota 9 - Placa HYF277 0000538241 - Sader Gisela Ruth Rota 9 - Placa HYF277 0000…" at bounding box center [368, 166] width 737 height 333
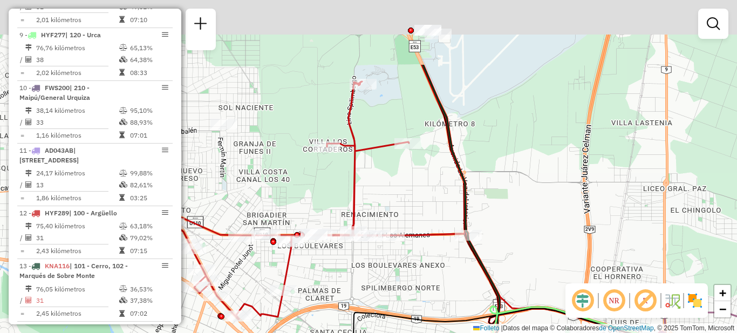
drag, startPoint x: 512, startPoint y: 86, endPoint x: 528, endPoint y: 191, distance: 106.0
click at [529, 191] on div "Rota 9 - Placa HYF277 0000538241 - Sader Gisela Ruth Rota 9 - Placa HYF277 0000…" at bounding box center [368, 166] width 737 height 333
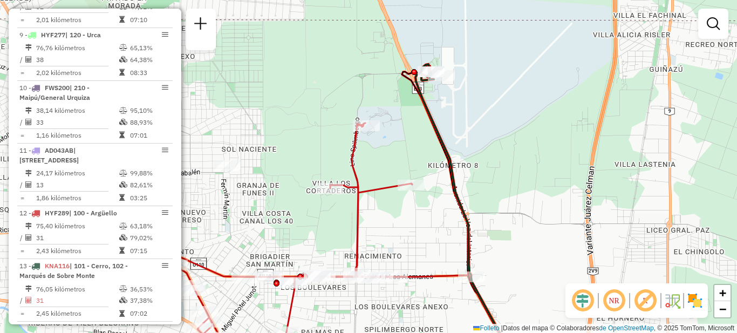
drag, startPoint x: 522, startPoint y: 94, endPoint x: 494, endPoint y: 50, distance: 52.4
click at [496, 53] on div "Rota 9 - Placa HYF277 0000538241 - Sader Gisela Ruth Rota 9 - Placa HYF277 0000…" at bounding box center [368, 166] width 737 height 333
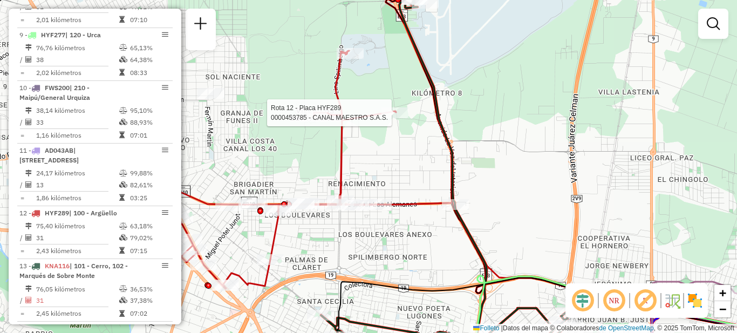
select select "**********"
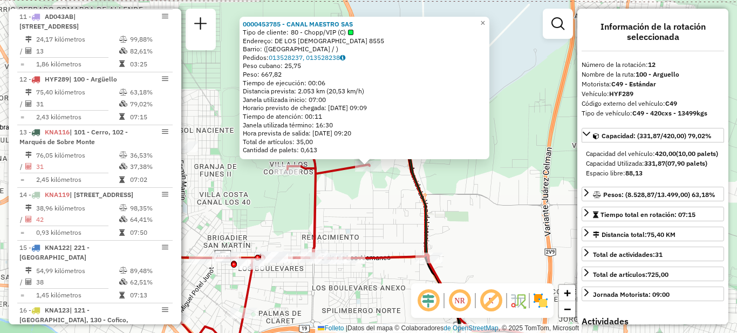
scroll to position [1031, 0]
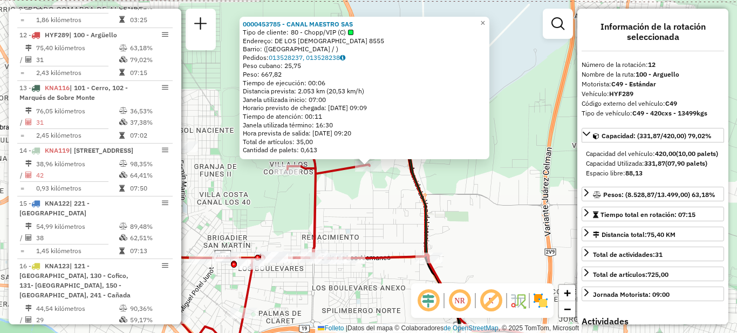
click at [506, 240] on div "0000453785 - CANAL MAESTRO SAS Tipo de cliente: 80 - Chopp/VIP (C) Endereço: DE…" at bounding box center [368, 166] width 737 height 333
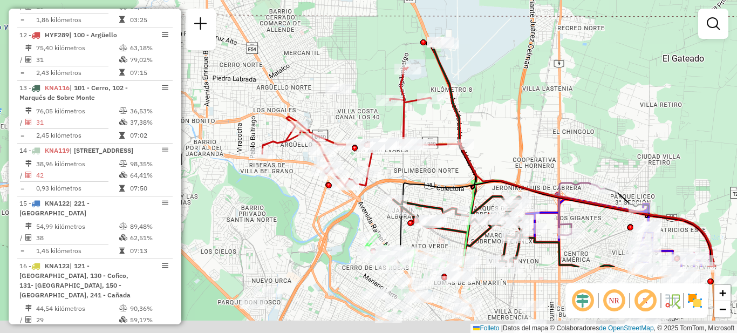
drag, startPoint x: 439, startPoint y: 283, endPoint x: 446, endPoint y: 185, distance: 99.0
click at [446, 185] on icon at bounding box center [553, 224] width 315 height 86
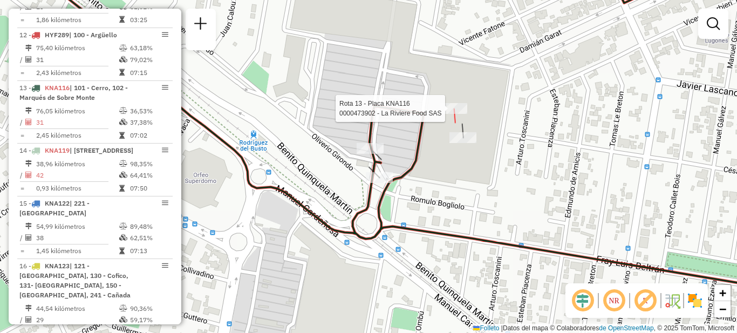
select select "**********"
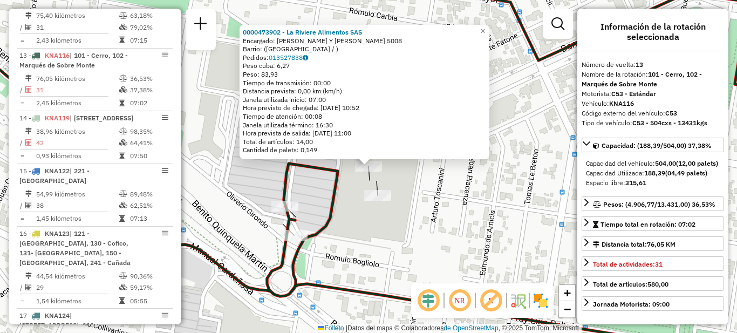
scroll to position [1084, 0]
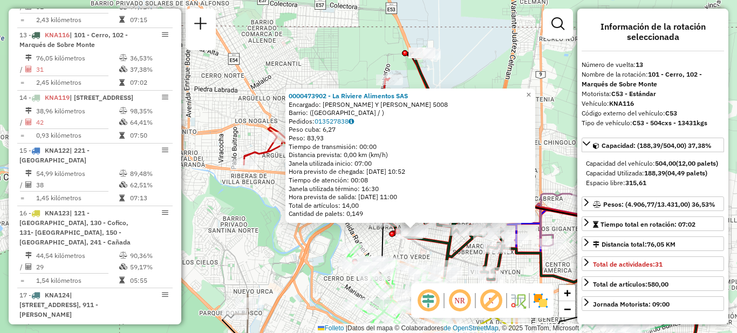
click at [281, 235] on div "0000473902 - La Riviere Alimentos SAS Encargado: MANUEL CARDENOSA Y FRAY LUIS B…" at bounding box center [368, 166] width 737 height 333
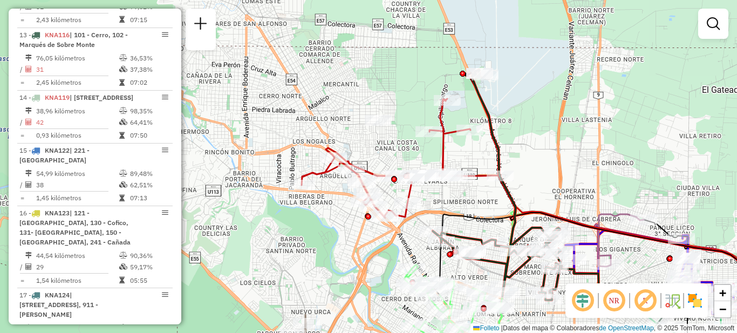
drag, startPoint x: 264, startPoint y: 221, endPoint x: 331, endPoint y: 244, distance: 71.3
click at [331, 244] on div "Janela de atención Grado de atención Capacidad Transportadoras Vehículos Client…" at bounding box center [368, 166] width 737 height 333
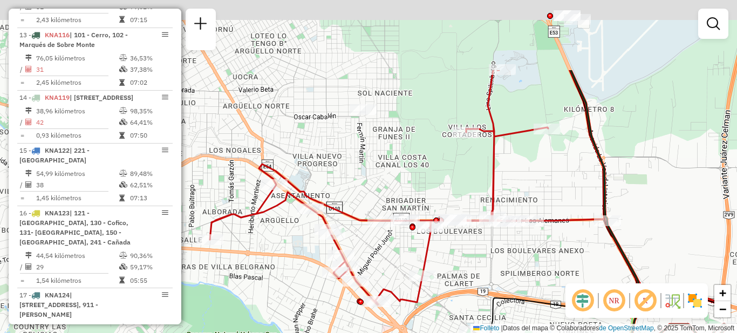
drag, startPoint x: 604, startPoint y: 158, endPoint x: 524, endPoint y: 262, distance: 131.5
click at [524, 262] on div "Janela de atención Grado de atención Capacidad Transportadoras Vehículos Client…" at bounding box center [368, 166] width 737 height 333
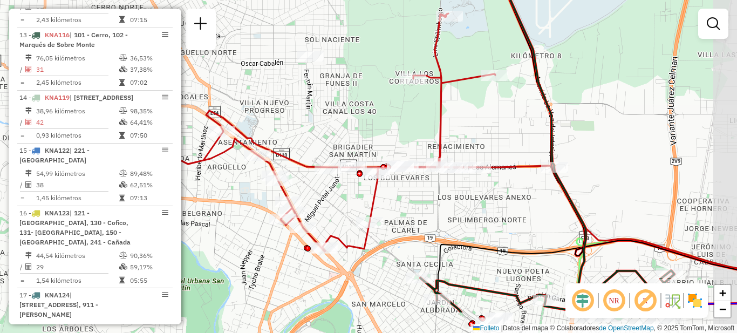
drag, startPoint x: 561, startPoint y: 160, endPoint x: 501, endPoint y: 94, distance: 89.0
click at [502, 96] on div "Janela de atención Grado de atención Capacidad Transportadoras Vehículos Client…" at bounding box center [368, 166] width 737 height 333
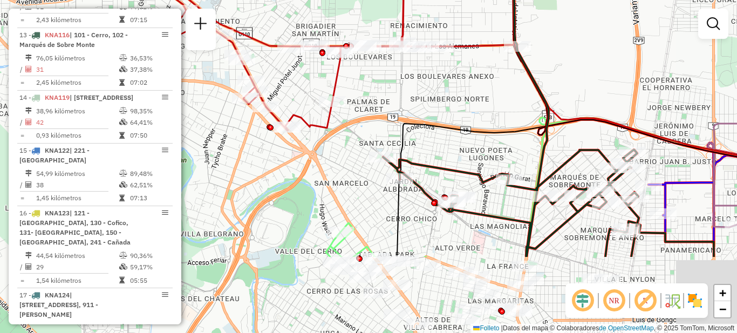
drag, startPoint x: 508, startPoint y: 168, endPoint x: 488, endPoint y: 66, distance: 104.0
click at [488, 66] on div "Janela de atención Grado de atención Capacidad Transportadoras Vehículos Client…" at bounding box center [368, 166] width 737 height 333
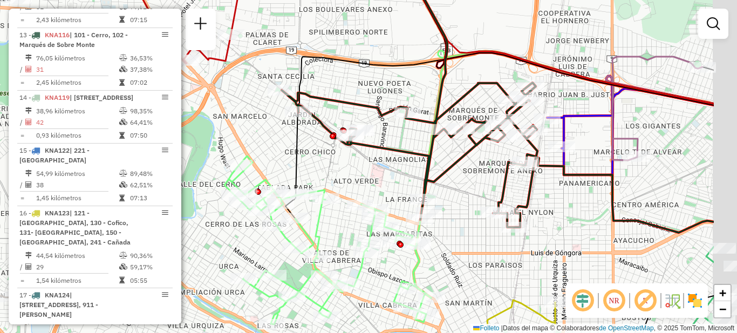
drag, startPoint x: 541, startPoint y: 193, endPoint x: 428, endPoint y: 195, distance: 113.4
click at [432, 198] on div "Janela de atención Grado de atención Capacidad Transportadoras Vehículos Client…" at bounding box center [368, 166] width 737 height 333
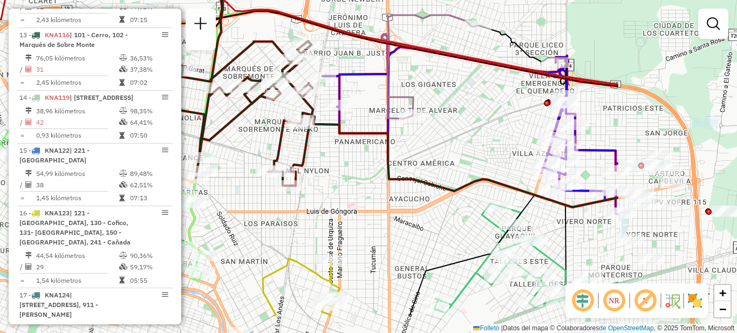
drag, startPoint x: 549, startPoint y: 252, endPoint x: 357, endPoint y: 202, distance: 198.5
click at [357, 202] on div "Janela de atención Grado de atención Capacidad Transportadoras Vehículos Client…" at bounding box center [368, 166] width 737 height 333
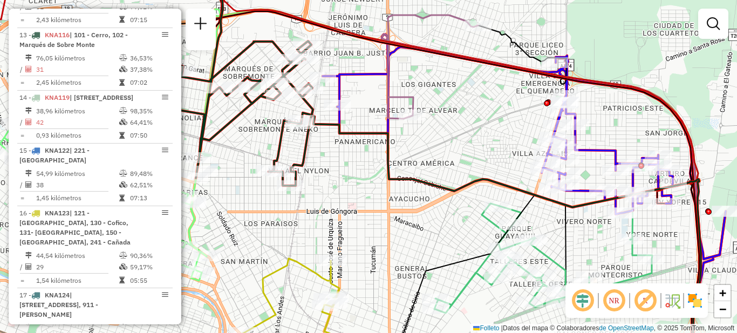
click at [300, 207] on div "Rota 5 - Placa AG870SC 0000546134 - Gomez Noe Julio Rota 13 - Placa KNA116 0000…" at bounding box center [368, 166] width 737 height 333
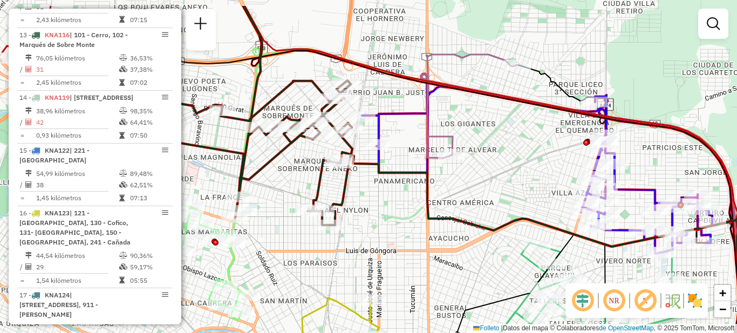
drag, startPoint x: 350, startPoint y: 181, endPoint x: 378, endPoint y: 189, distance: 29.2
click at [382, 220] on div "Janela de atención Grado de atención Capacidad Transportadoras Vehículos Client…" at bounding box center [368, 166] width 737 height 333
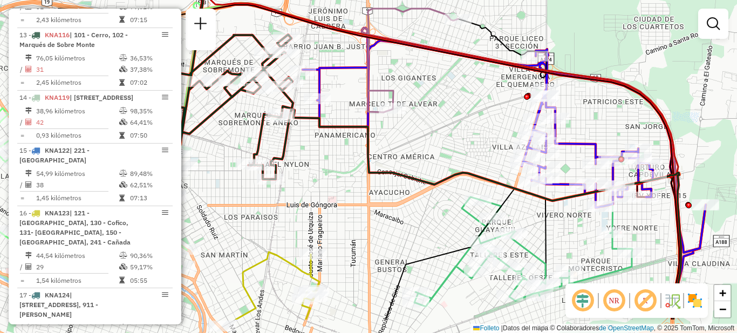
drag, startPoint x: 536, startPoint y: 189, endPoint x: 476, endPoint y: 142, distance: 75.8
click at [476, 142] on div "Janela de atención Grado de atención Capacidad Transportadoras Vehículos Client…" at bounding box center [368, 166] width 737 height 333
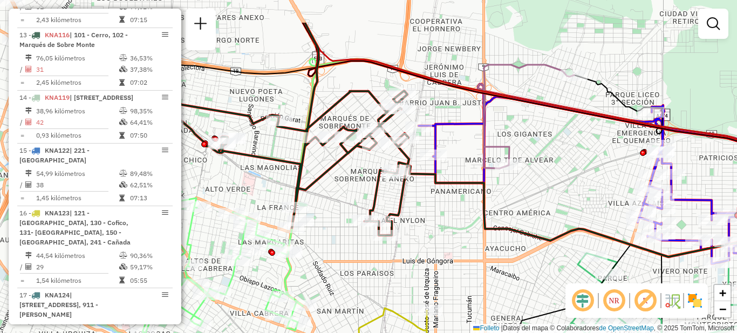
drag, startPoint x: 397, startPoint y: 155, endPoint x: 513, endPoint y: 211, distance: 128.9
click at [513, 211] on div "Janela de atención Grado de atención Capacidad Transportadoras Vehículos Client…" at bounding box center [368, 166] width 737 height 333
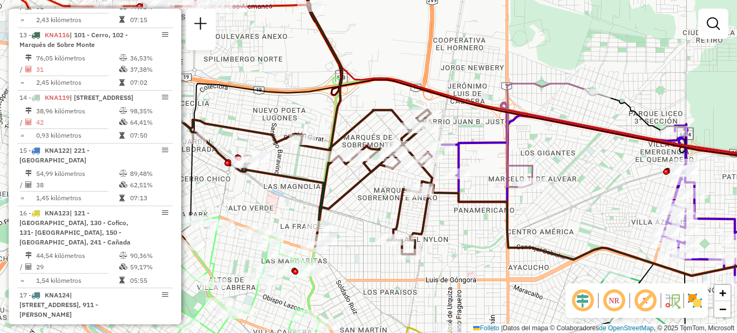
drag, startPoint x: 450, startPoint y: 233, endPoint x: 477, endPoint y: 243, distance: 29.4
click at [473, 255] on div "Janela de atención Grado de atención Capacidad Transportadoras Vehículos Client…" at bounding box center [368, 166] width 737 height 333
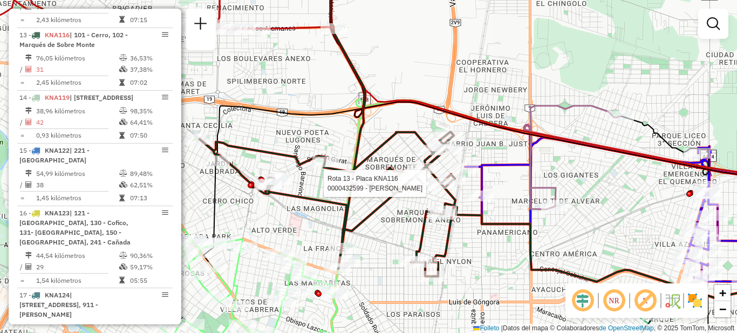
select select "**********"
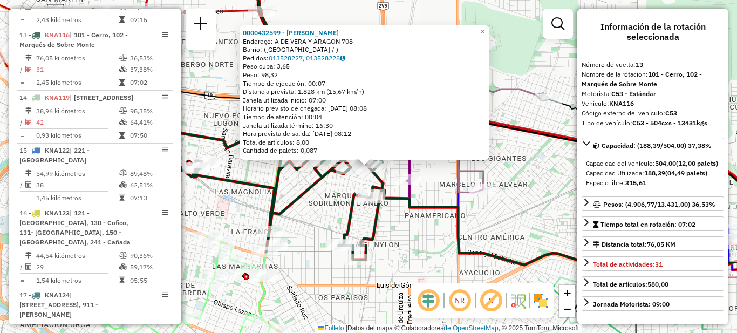
click at [489, 224] on div "0000432599 - Pagni Javier Alejandro Endereço: A DE VERA Y ARAGON 708 Barrio: (C…" at bounding box center [368, 166] width 737 height 333
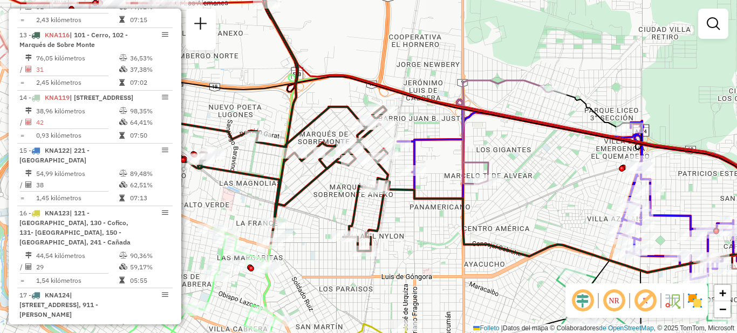
drag, startPoint x: 442, startPoint y: 249, endPoint x: 426, endPoint y: 233, distance: 22.5
click at [426, 233] on div "Janela de atención Grado de atención Capacidad Transportadoras Vehículos Client…" at bounding box center [368, 166] width 737 height 333
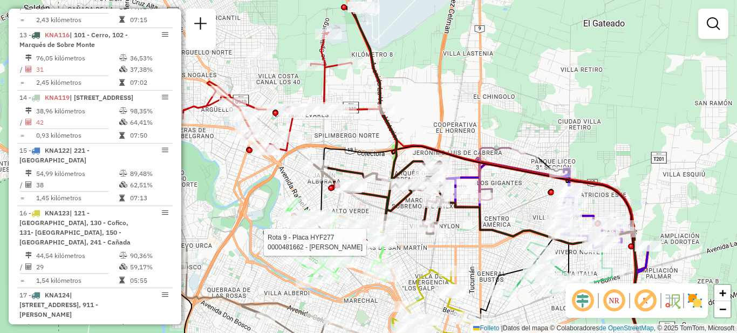
drag, startPoint x: 271, startPoint y: 230, endPoint x: 364, endPoint y: 235, distance: 92.4
click at [364, 240] on div at bounding box center [365, 243] width 6 height 6
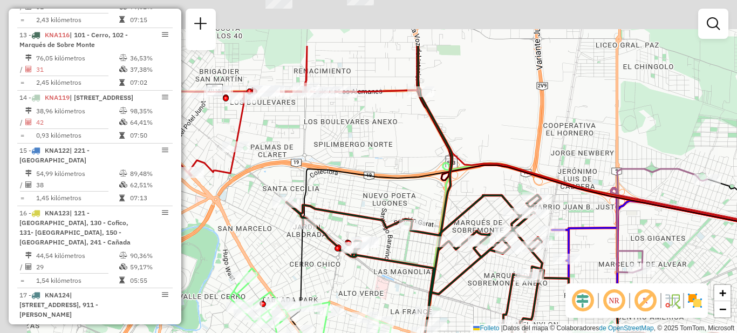
drag, startPoint x: 386, startPoint y: 93, endPoint x: 423, endPoint y: 194, distance: 107.6
click at [423, 194] on icon at bounding box center [565, 248] width 551 height 166
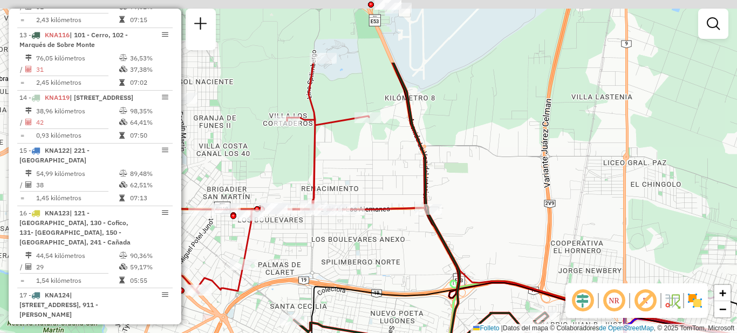
drag, startPoint x: 434, startPoint y: 150, endPoint x: 434, endPoint y: 280, distance: 130.1
click at [434, 280] on div "Rota 9 - Placa HYF277 0000422637 - Juri Gabriel Esteban Rota 9 - Placa HYF277 0…" at bounding box center [368, 166] width 737 height 333
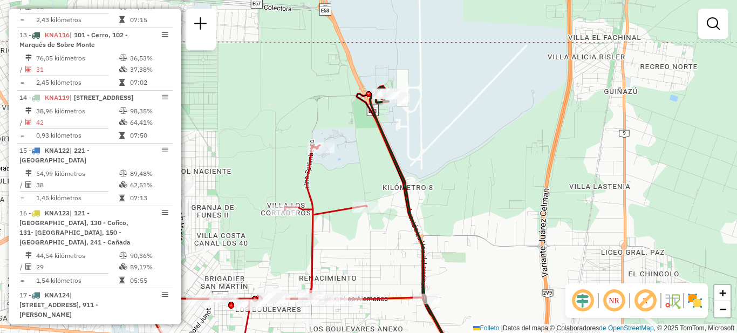
drag, startPoint x: 475, startPoint y: 142, endPoint x: 473, endPoint y: 198, distance: 55.6
click at [473, 198] on div "Rota 9 - Placa HYF277 0000422637 - Juri Gabriel Esteban Rota 9 - Placa HYF277 0…" at bounding box center [368, 166] width 737 height 333
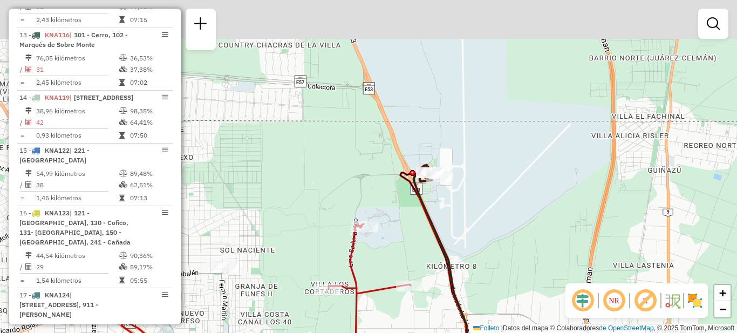
drag, startPoint x: 449, startPoint y: 166, endPoint x: 457, endPoint y: 205, distance: 40.3
click at [490, 243] on div "Rota 9 - Placa HYF277 0000422637 - Juri Gabriel Esteban Rota 9 - Placa HYF277 0…" at bounding box center [368, 166] width 737 height 333
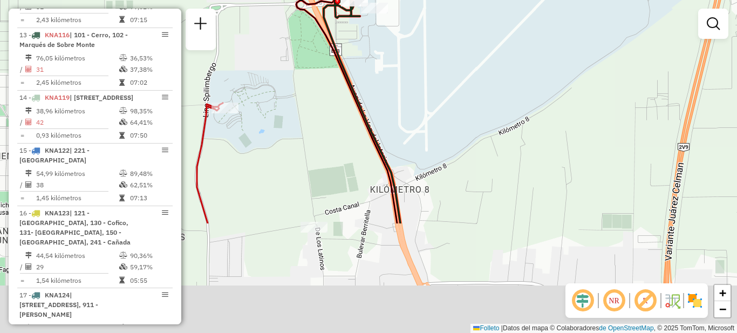
drag, startPoint x: 464, startPoint y: 262, endPoint x: 404, endPoint y: 119, distance: 154.9
click at [404, 119] on div "Rota 9 - Placa HYF277 0000422637 - Juri Gabriel Esteban Rota 9 - Placa HYF277 0…" at bounding box center [368, 166] width 737 height 333
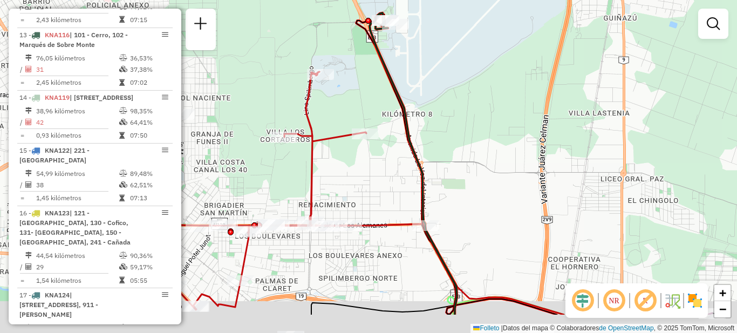
drag, startPoint x: 438, startPoint y: 203, endPoint x: 440, endPoint y: 154, distance: 49.2
click at [440, 154] on div "Rota 9 - Placa HYF277 0000422637 - Juri Gabriel Esteban Rota 9 - Placa HYF277 0…" at bounding box center [368, 166] width 737 height 333
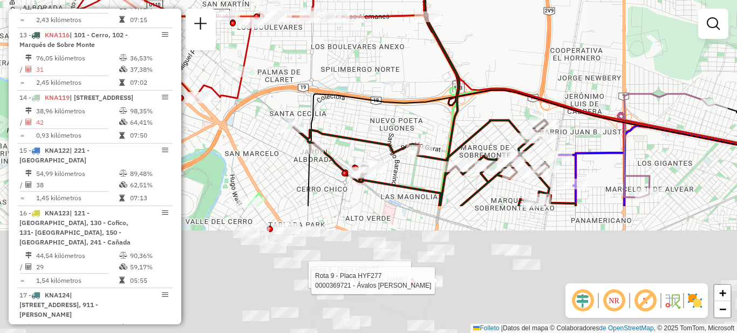
drag, startPoint x: 480, startPoint y: 164, endPoint x: 477, endPoint y: 57, distance: 106.9
click at [479, 59] on div "Rota 9 - Placa HYF277 0000422637 - Juri Gabriel Esteban Rota 9 - Placa HYF277 0…" at bounding box center [368, 166] width 737 height 333
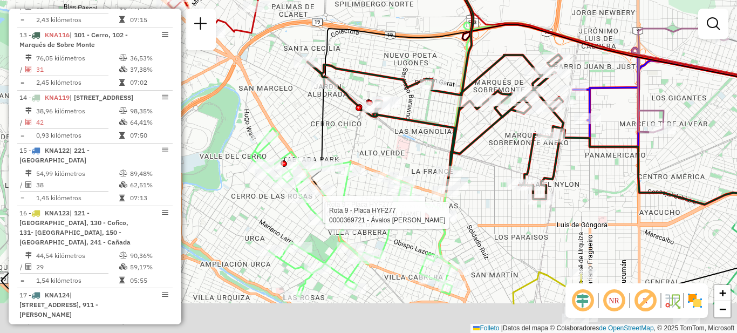
drag, startPoint x: 480, startPoint y: 228, endPoint x: 495, endPoint y: 167, distance: 63.4
click at [495, 167] on div "Rota 9 - Placa HYF277 0000422637 - Juri Gabriel Esteban Rota 9 - Placa HYF277 0…" at bounding box center [368, 166] width 737 height 333
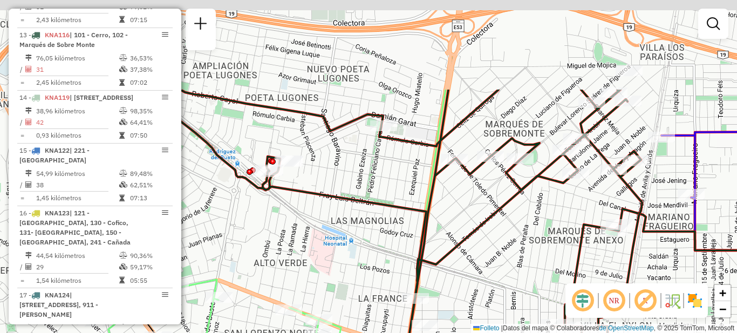
drag, startPoint x: 491, startPoint y: 123, endPoint x: 502, endPoint y: 246, distance: 123.6
click at [502, 246] on div "Rota 9 - Placa HYF277 0000422637 - Juri Gabriel Esteban Rota 9 - Placa HYF277 0…" at bounding box center [368, 166] width 737 height 333
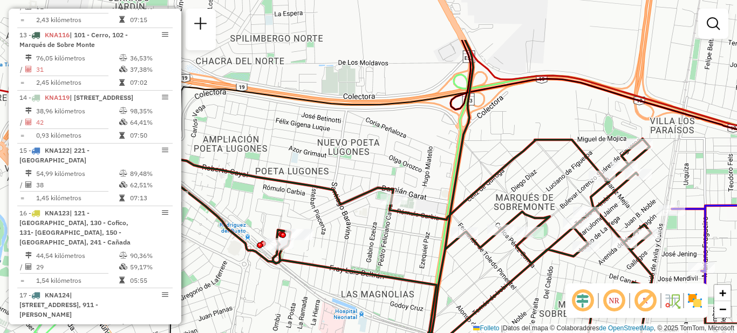
drag, startPoint x: 505, startPoint y: 96, endPoint x: 517, endPoint y: 185, distance: 89.8
click at [517, 185] on div "Rota 9 - Placa HYF277 0000422637 - Juri Gabriel Esteban Rota 9 - Placa HYF277 0…" at bounding box center [368, 166] width 737 height 333
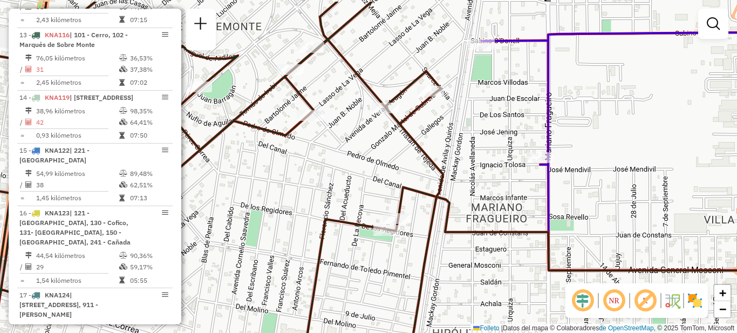
drag, startPoint x: 505, startPoint y: 147, endPoint x: 503, endPoint y: 182, distance: 35.1
click at [503, 182] on div "Rota 9 - Placa HYF277 0000422637 - Juri Gabriel Esteban Rota 9 - Placa HYF277 0…" at bounding box center [368, 166] width 737 height 333
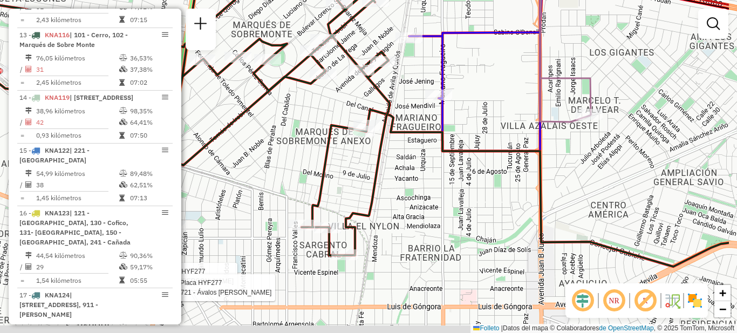
drag, startPoint x: 506, startPoint y: 205, endPoint x: 425, endPoint y: 130, distance: 110.8
click at [425, 130] on icon at bounding box center [549, 188] width 362 height 157
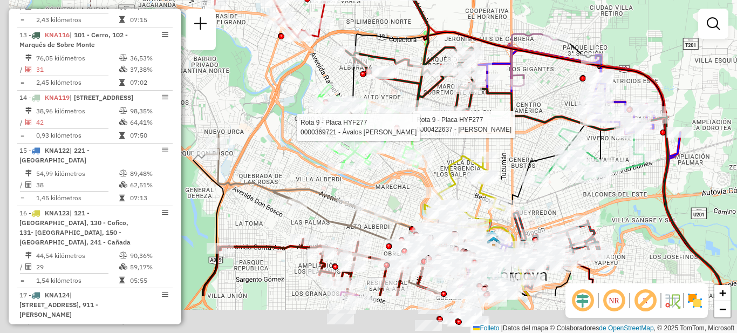
drag, startPoint x: 434, startPoint y: 206, endPoint x: 488, endPoint y: 105, distance: 114.0
click at [490, 104] on div "Rota 9 - Placa HYF277 0000422637 - Juri Gabriel Esteban Rota 9 - Placa HYF277 0…" at bounding box center [368, 166] width 737 height 333
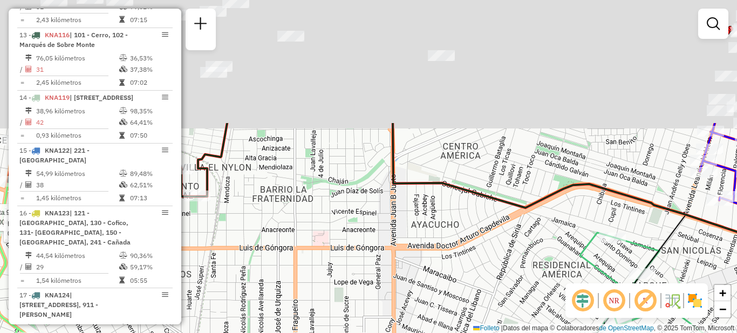
drag, startPoint x: 485, startPoint y: 25, endPoint x: 466, endPoint y: 181, distance: 157.1
click at [500, 182] on div "Rota 9 - Placa HYF277 0000422637 - Juri Gabriel Esteban Rota 9 - Placa HYF277 0…" at bounding box center [368, 166] width 737 height 333
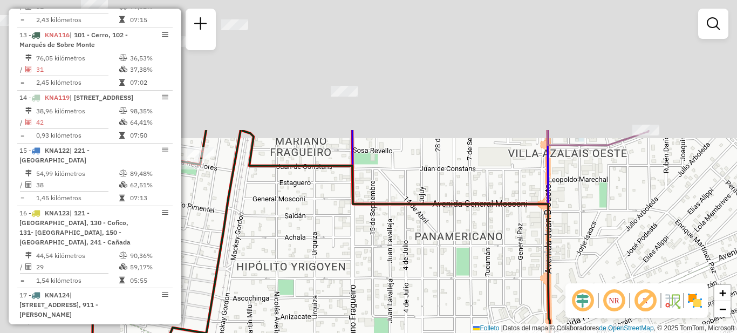
drag, startPoint x: 370, startPoint y: 166, endPoint x: 449, endPoint y: 265, distance: 126.0
click at [449, 265] on div "Rota 9 - Placa HYF277 0000422637 - Juri Gabriel Esteban Rota 9 - Placa HYF277 0…" at bounding box center [368, 166] width 737 height 333
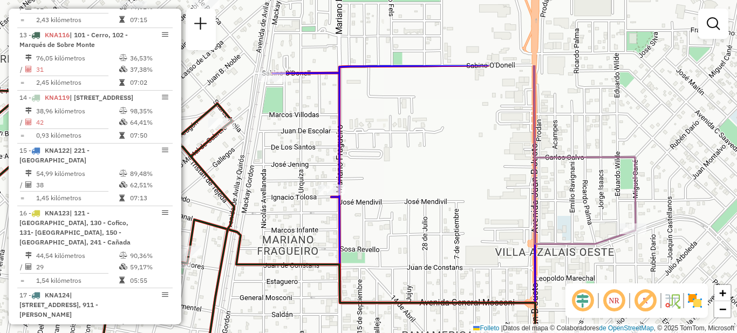
drag, startPoint x: 430, startPoint y: 157, endPoint x: 411, endPoint y: 235, distance: 80.4
click at [411, 235] on div "Rota 9 - Placa HYF277 0000422637 - Juri Gabriel Esteban Rota 9 - Placa HYF277 0…" at bounding box center [368, 166] width 737 height 333
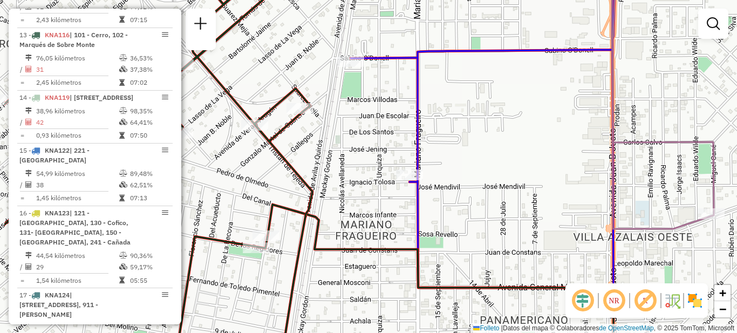
drag, startPoint x: 299, startPoint y: 161, endPoint x: 377, endPoint y: 146, distance: 79.7
click at [377, 146] on div "Rota 9 - Placa HYF277 0000422637 - Juri Gabriel Esteban Rota 9 - Placa HYF277 0…" at bounding box center [368, 166] width 737 height 333
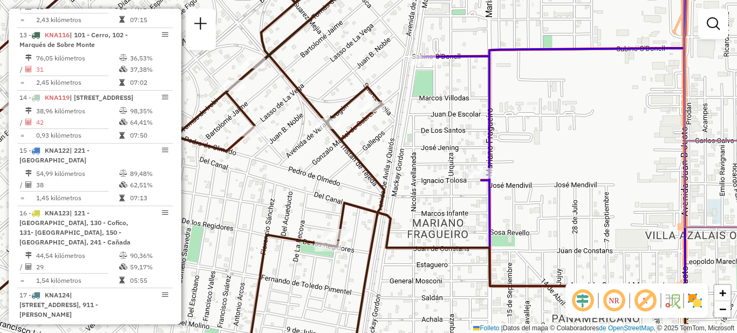
drag, startPoint x: 330, startPoint y: 161, endPoint x: 402, endPoint y: 160, distance: 71.8
click at [402, 160] on div "Rota 9 - Placa HYF277 0000422637 - Juri Gabriel Esteban Rota 9 - Placa HYF277 0…" at bounding box center [368, 166] width 737 height 333
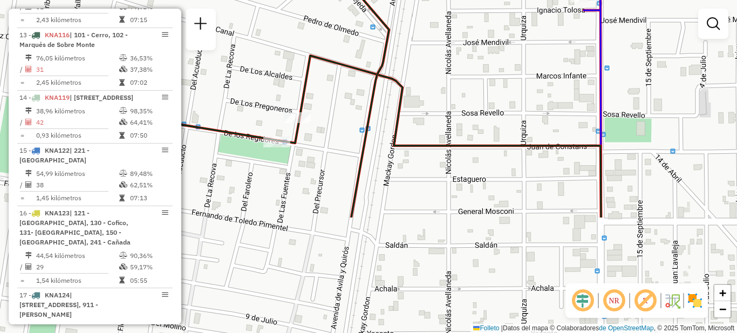
drag, startPoint x: 430, startPoint y: 290, endPoint x: 427, endPoint y: 142, distance: 148.4
click at [427, 142] on icon at bounding box center [451, 137] width 302 height 162
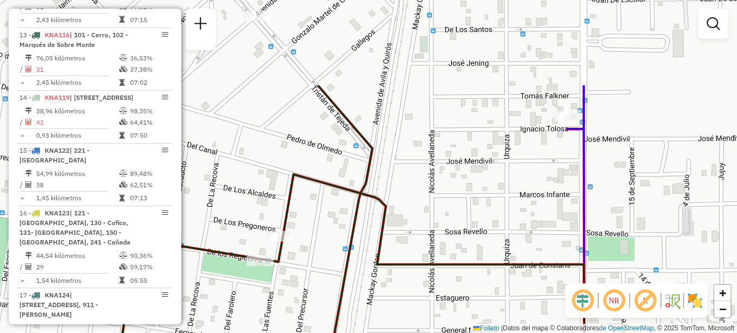
drag, startPoint x: 446, startPoint y: 77, endPoint x: 418, endPoint y: 242, distance: 167.4
click at [418, 242] on div "Rota 9 - Placa HYF277 0000422637 - Juri Gabriel Esteban Rota 9 - Placa HYF277 0…" at bounding box center [368, 166] width 737 height 333
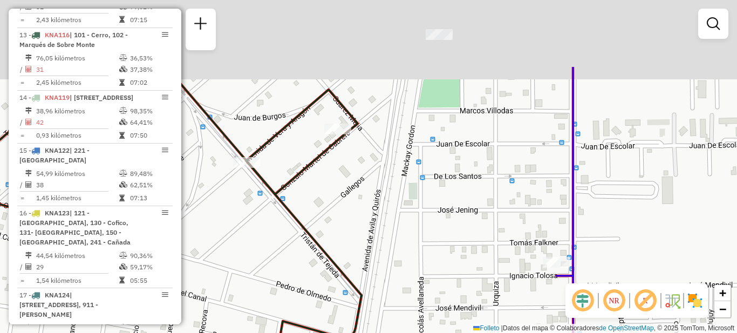
drag, startPoint x: 411, startPoint y: 131, endPoint x: 402, endPoint y: 276, distance: 145.5
click at [402, 276] on div "Rota 9 - Placa HYF277 0000422637 - Juri Gabriel Esteban Rota 9 - Placa HYF277 0…" at bounding box center [368, 166] width 737 height 333
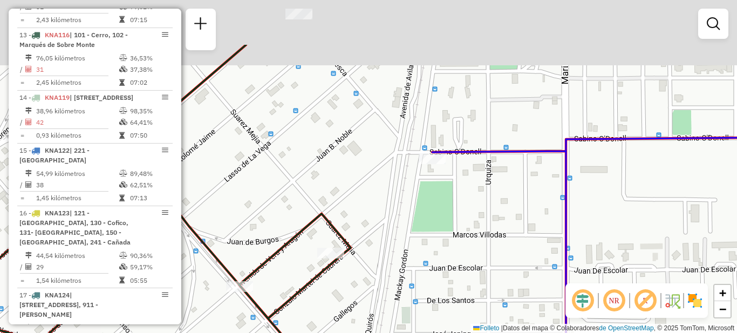
drag, startPoint x: 429, startPoint y: 222, endPoint x: 426, endPoint y: 249, distance: 27.1
click at [426, 249] on div "Rota 9 - Placa HYF277 0000422637 - Juri Gabriel Esteban Rota 9 - Placa HYF277 0…" at bounding box center [368, 166] width 737 height 333
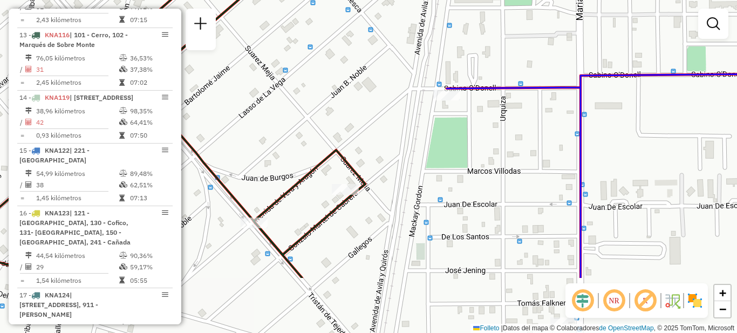
drag, startPoint x: 431, startPoint y: 284, endPoint x: 447, endPoint y: 196, distance: 90.0
click at [447, 196] on div "Rota 9 - Placa HYF277 0000422637 - Juri Gabriel Esteban Rota 9 - Placa HYF277 0…" at bounding box center [368, 166] width 737 height 333
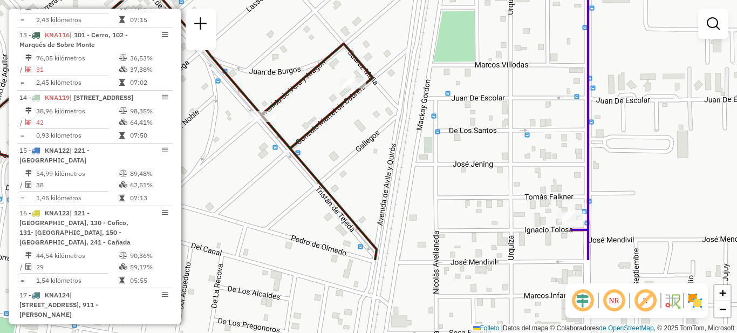
drag, startPoint x: 444, startPoint y: 240, endPoint x: 453, endPoint y: 134, distance: 106.1
click at [453, 134] on div "Rota 9 - Placa HYF277 0000422637 - Juri Gabriel Esteban Rota 9 - Placa HYF277 0…" at bounding box center [368, 166] width 737 height 333
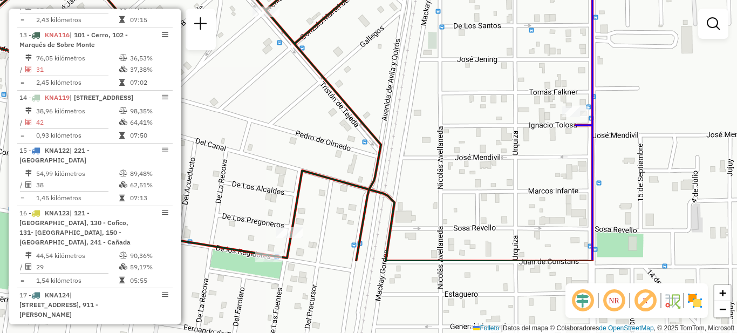
drag, startPoint x: 459, startPoint y: 213, endPoint x: 464, endPoint y: 107, distance: 105.9
click at [464, 107] on div "Rota 9 - Placa HYF277 0000422637 - Juri Gabriel Esteban Rota 9 - Placa HYF277 0…" at bounding box center [368, 166] width 737 height 333
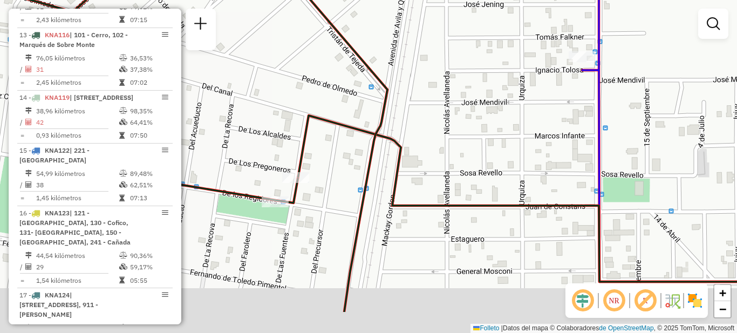
drag, startPoint x: 430, startPoint y: 208, endPoint x: 436, endPoint y: 154, distance: 54.4
click at [436, 154] on div "Rota 9 - Placa HYF277 0000422637 - Juri Gabriel Esteban Rota 9 - Placa HYF277 0…" at bounding box center [368, 166] width 737 height 333
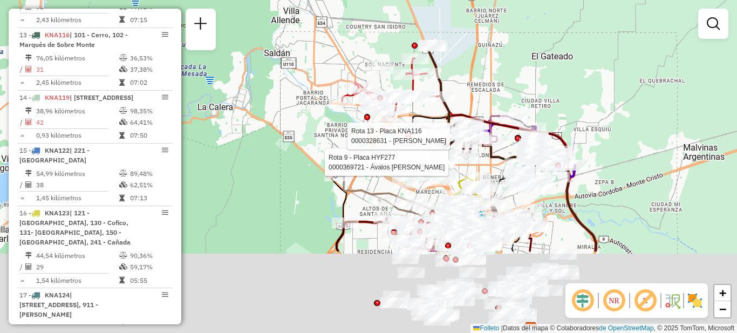
drag, startPoint x: 263, startPoint y: 239, endPoint x: 331, endPoint y: 122, distance: 135.4
click at [331, 123] on div "Rota 9 - Placa HYF277 0000422637 - Juri Gabriel Esteban Rota 9 - Placa HYF277 0…" at bounding box center [368, 166] width 737 height 333
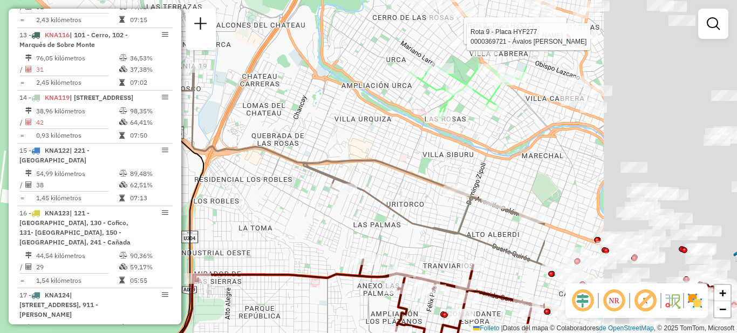
drag, startPoint x: 558, startPoint y: 243, endPoint x: 316, endPoint y: 338, distance: 260.0
click at [316, 332] on html "Aguarde... ¡Ventana emergente bloqueada! Su navegador se bloqueará automáticame…" at bounding box center [368, 166] width 737 height 333
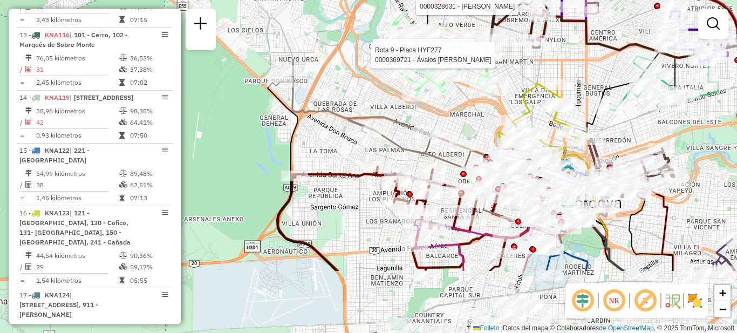
drag, startPoint x: 479, startPoint y: 242, endPoint x: 440, endPoint y: 147, distance: 102.6
click at [440, 147] on div "Rota 9 - Placa HYF277 0000422637 - Juri Gabriel Esteban Rota 9 - Placa HYF277 0…" at bounding box center [368, 166] width 737 height 333
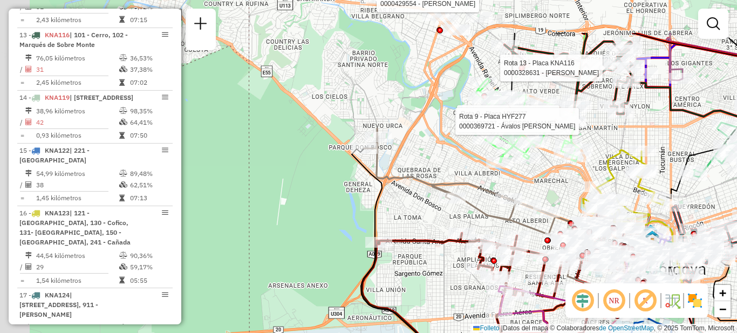
drag, startPoint x: 307, startPoint y: 125, endPoint x: 409, endPoint y: 216, distance: 137.6
click at [409, 214] on div "Rota 9 - Placa HYF277 0000422637 - Juri Gabriel Esteban Rota 9 - Placa HYF277 0…" at bounding box center [368, 166] width 737 height 333
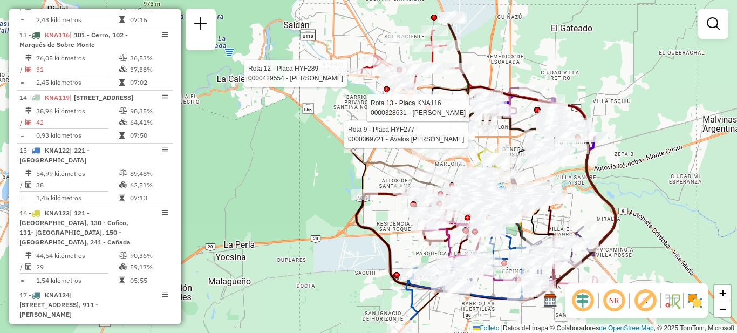
drag, startPoint x: 418, startPoint y: 269, endPoint x: 364, endPoint y: 200, distance: 87.6
click at [365, 208] on div "Rota 9 - Placa HYF277 0000422637 - Juri Gabriel Esteban Rota 9 - Placa HYF277 0…" at bounding box center [368, 166] width 737 height 333
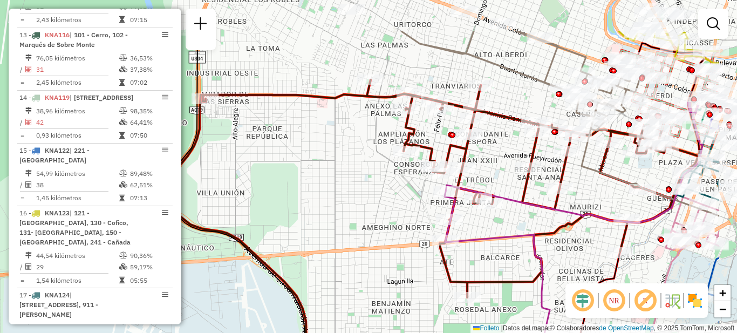
drag, startPoint x: 457, startPoint y: 171, endPoint x: 366, endPoint y: 236, distance: 111.9
click at [366, 236] on div "Rota 9 - Placa HYF277 0000422637 - Juri Gabriel Esteban Rota 9 - Placa HYF277 0…" at bounding box center [368, 166] width 737 height 333
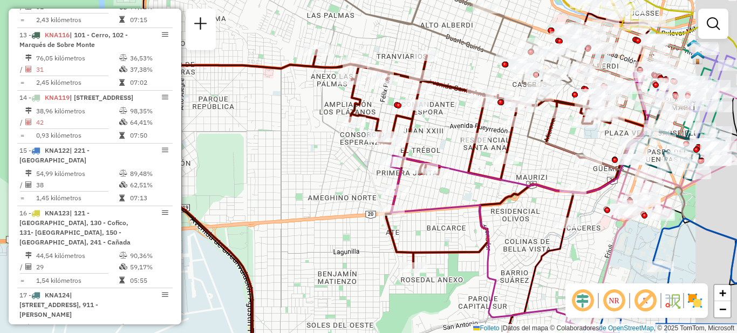
drag, startPoint x: 515, startPoint y: 249, endPoint x: 396, endPoint y: 156, distance: 150.7
click at [397, 157] on div "Rota 9 - Placa HYF277 0000422637 - Juri Gabriel Esteban Rota 9 - Placa HYF277 0…" at bounding box center [368, 166] width 737 height 333
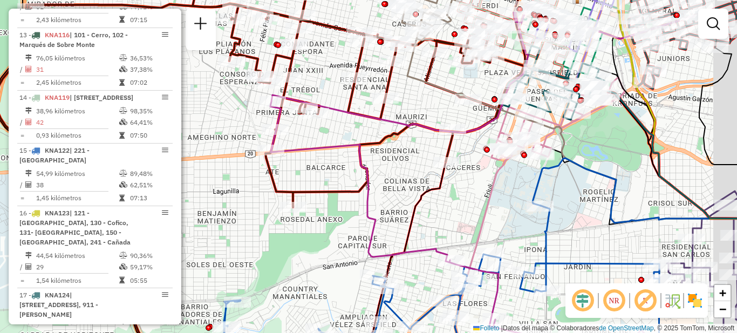
drag, startPoint x: 561, startPoint y: 224, endPoint x: 431, endPoint y: 254, distance: 133.4
click at [431, 254] on div "Rota 9 - Placa HYF277 0000422637 - Juri Gabriel Esteban Rota 9 - Placa HYF277 0…" at bounding box center [368, 166] width 737 height 333
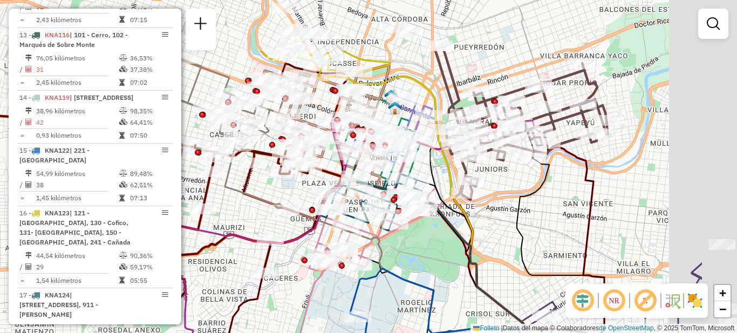
drag, startPoint x: 545, startPoint y: 183, endPoint x: 445, endPoint y: 263, distance: 128.2
click at [446, 263] on div "Rota 9 - Placa HYF277 0000422637 - Juri Gabriel Esteban Rota 9 - Placa HYF277 0…" at bounding box center [368, 166] width 737 height 333
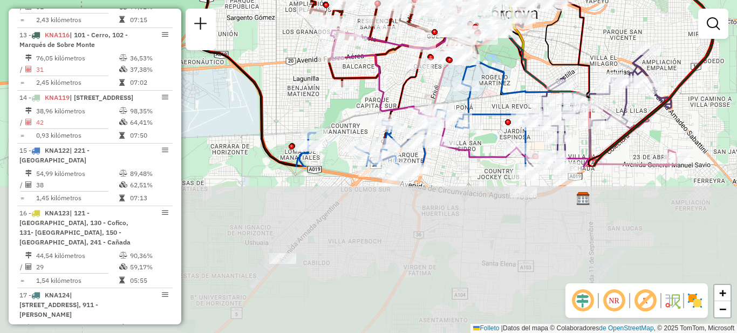
drag, startPoint x: 454, startPoint y: 169, endPoint x: 512, endPoint y: 63, distance: 121.3
click at [512, 63] on div "Rota 9 - Placa HYF277 0000422637 - Juri Gabriel Esteban Rota 9 - Placa HYF277 0…" at bounding box center [368, 166] width 737 height 333
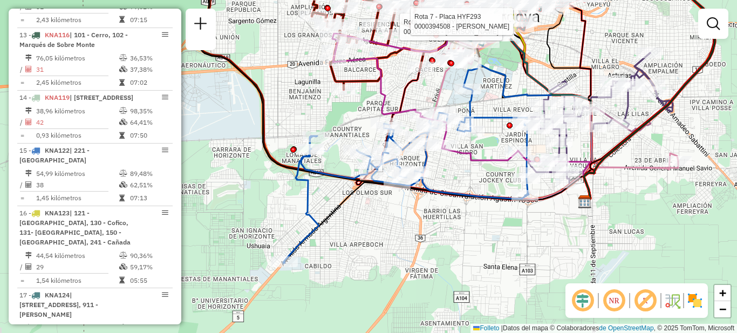
drag, startPoint x: 517, startPoint y: 79, endPoint x: 514, endPoint y: 38, distance: 40.6
click at [514, 38] on div "Rota 9 - Placa HYF277 0000422637 - Juri Gabriel Esteban Rota 9 - Placa HYF277 0…" at bounding box center [368, 166] width 737 height 333
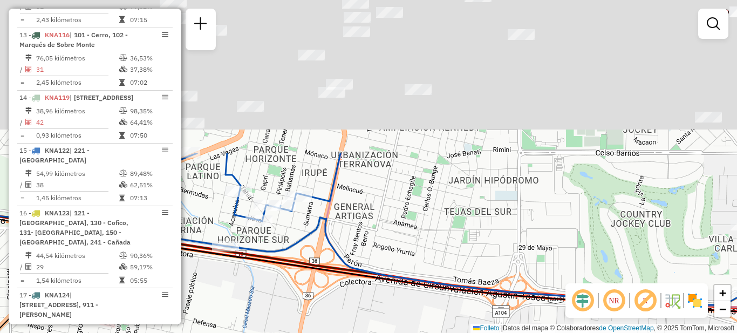
drag, startPoint x: 472, startPoint y: 54, endPoint x: 483, endPoint y: 241, distance: 187.1
click at [483, 241] on div "Rota 9 - Placa HYF277 0000422637 - Juri Gabriel Esteban Rota 9 - Placa HYF277 0…" at bounding box center [368, 166] width 737 height 333
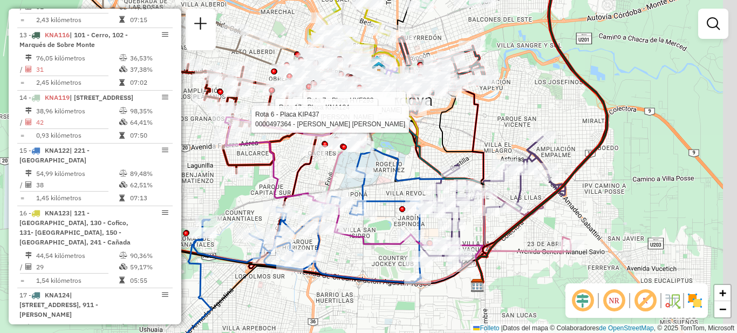
drag, startPoint x: 651, startPoint y: 254, endPoint x: 522, endPoint y: 281, distance: 131.9
click at [522, 281] on div "Rota 9 - Placa HYF277 0000422637 - Juri Gabriel Esteban Rota 9 - Placa HYF277 0…" at bounding box center [368, 166] width 737 height 333
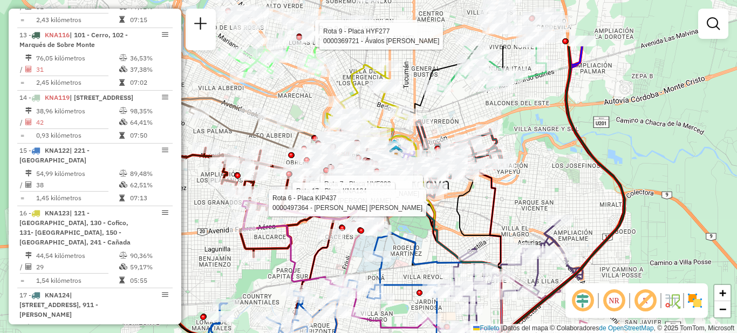
drag, startPoint x: 529, startPoint y: 123, endPoint x: 542, endPoint y: 206, distance: 84.1
click at [542, 206] on div "Rota 9 - Placa HYF277 0000422637 - Juri Gabriel Esteban Rota 9 - Placa HYF277 0…" at bounding box center [368, 166] width 737 height 333
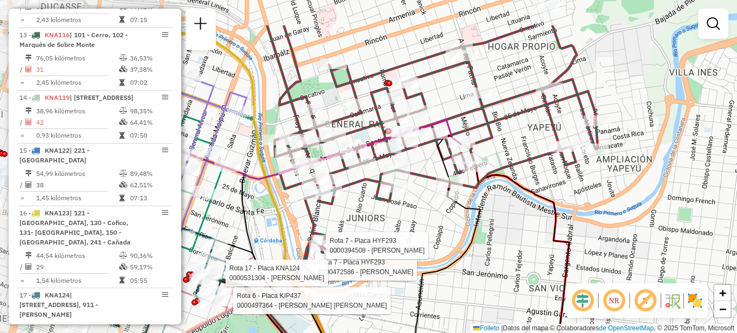
drag, startPoint x: 457, startPoint y: 170, endPoint x: 641, endPoint y: 229, distance: 193.2
click at [641, 229] on div "Rota 9 - Placa HYF277 0000422637 - Juri Gabriel Esteban Rota 9 - Placa HYF277 0…" at bounding box center [368, 166] width 737 height 333
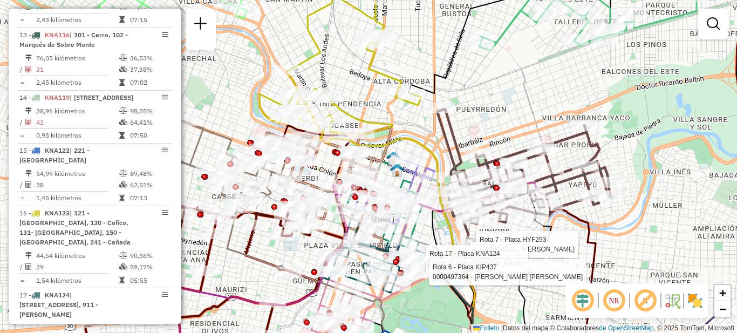
drag, startPoint x: 341, startPoint y: 236, endPoint x: 528, endPoint y: 208, distance: 189.9
click at [503, 210] on icon at bounding box center [420, 252] width 166 height 229
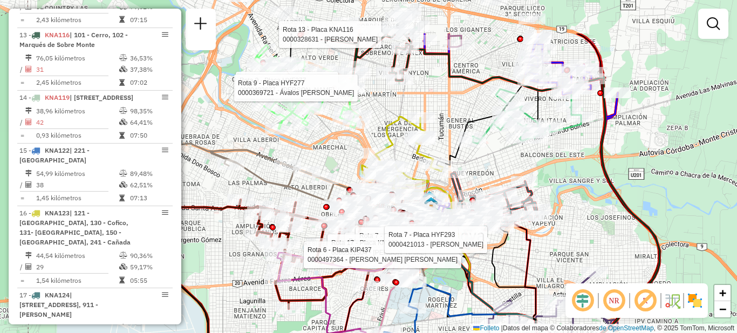
drag, startPoint x: 578, startPoint y: 113, endPoint x: 504, endPoint y: 167, distance: 91.2
click at [504, 167] on div "Rota 9 - Placa HYF277 0000422637 - Juri Gabriel Esteban Rota 9 - Placa HYF277 0…" at bounding box center [368, 166] width 737 height 333
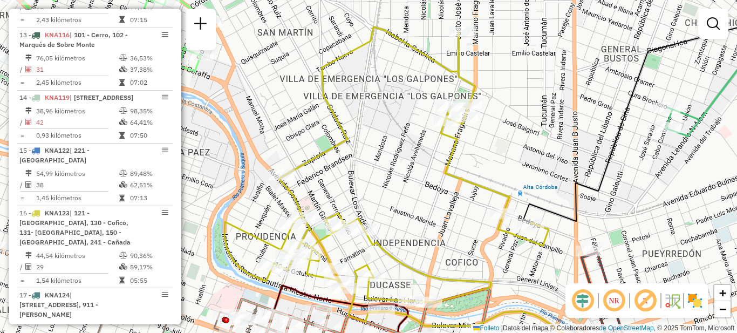
drag, startPoint x: 433, startPoint y: 119, endPoint x: 528, endPoint y: 150, distance: 100.5
click at [528, 150] on div "Rota 9 - Placa HYF277 0000422637 - Juri Gabriel Esteban Rota 9 - Placa HYF277 0…" at bounding box center [368, 166] width 737 height 333
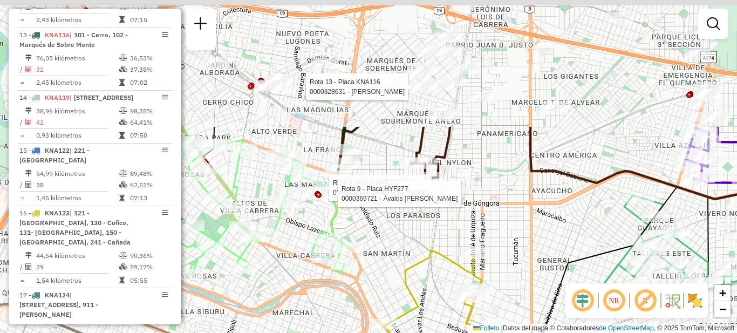
drag, startPoint x: 453, startPoint y: 158, endPoint x: 431, endPoint y: 276, distance: 120.4
click at [431, 276] on div "Rota 9 - Placa HYF277 0000422637 - Juri Gabriel Esteban Rota 9 - Placa HYF277 0…" at bounding box center [368, 166] width 737 height 333
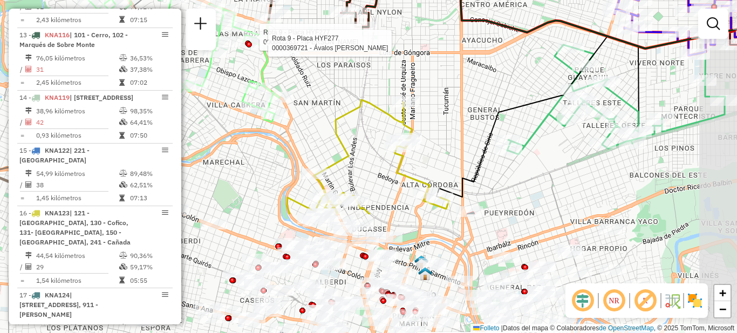
drag, startPoint x: 497, startPoint y: 214, endPoint x: 455, endPoint y: 86, distance: 134.7
click at [455, 86] on div "Rota 9 - Placa HYF277 0000422637 - Juri Gabriel Esteban Rota 9 - Placa HYF277 0…" at bounding box center [368, 166] width 737 height 333
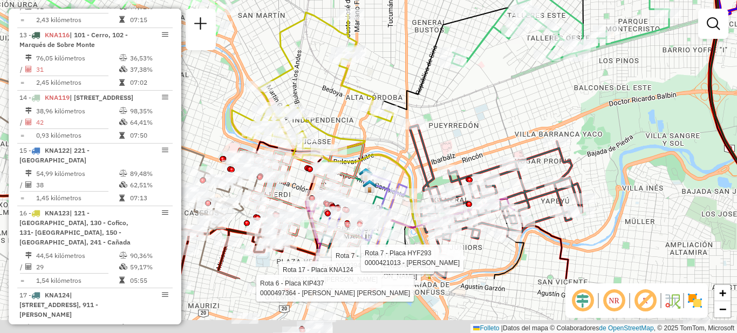
drag, startPoint x: 593, startPoint y: 166, endPoint x: 538, endPoint y: 76, distance: 105.4
click at [538, 76] on div "Rota 9 - Placa HYF277 0000422637 - Juri Gabriel Esteban Rota 9 - Placa HYF277 0…" at bounding box center [368, 166] width 737 height 333
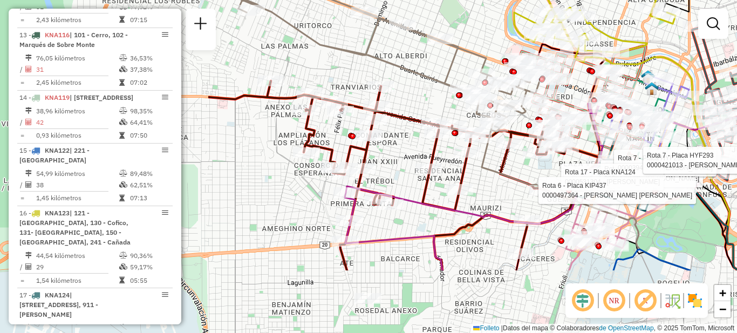
drag, startPoint x: 296, startPoint y: 233, endPoint x: 579, endPoint y: 138, distance: 298.0
click at [579, 138] on icon at bounding box center [581, 97] width 130 height 103
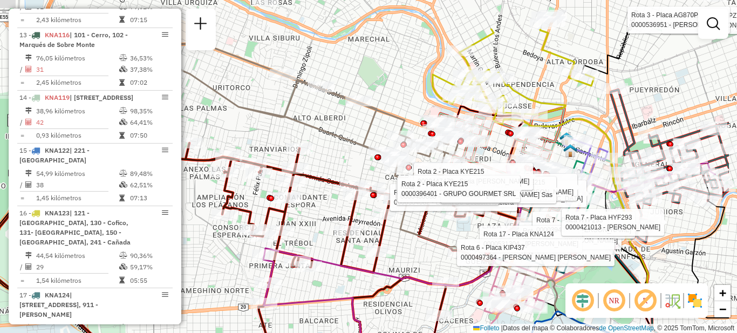
drag, startPoint x: 369, startPoint y: 111, endPoint x: 321, endPoint y: 146, distance: 59.0
click at [321, 146] on icon at bounding box center [240, 111] width 445 height 165
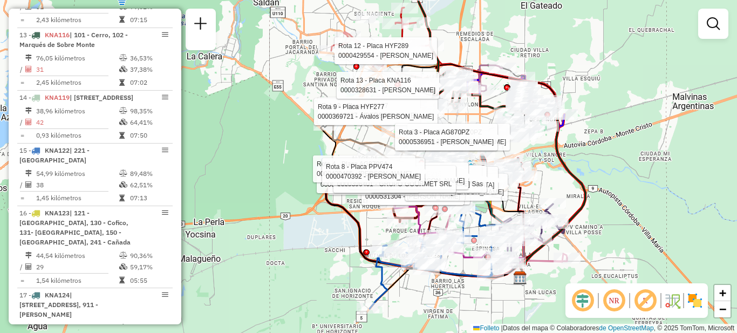
drag, startPoint x: 244, startPoint y: 219, endPoint x: 273, endPoint y: 218, distance: 28.6
click at [273, 218] on div "Rota 9 - Placa HYF277 0000422637 - Juri Gabriel Esteban Rota 9 - Placa HYF277 0…" at bounding box center [368, 166] width 737 height 333
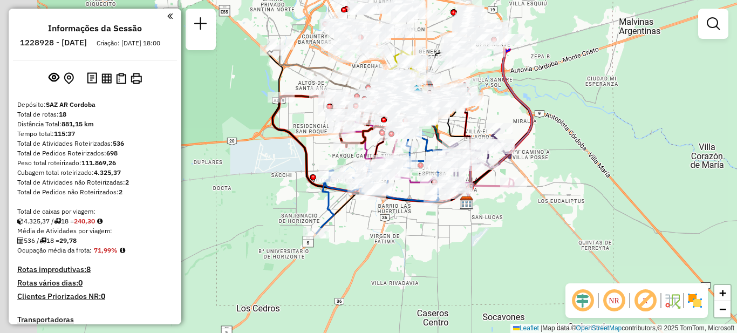
drag, startPoint x: 433, startPoint y: 249, endPoint x: 474, endPoint y: 283, distance: 54.0
click at [477, 302] on div "Janela de atendimento Grade de atendimento Capacidade Transportadoras Veículos …" at bounding box center [368, 166] width 737 height 333
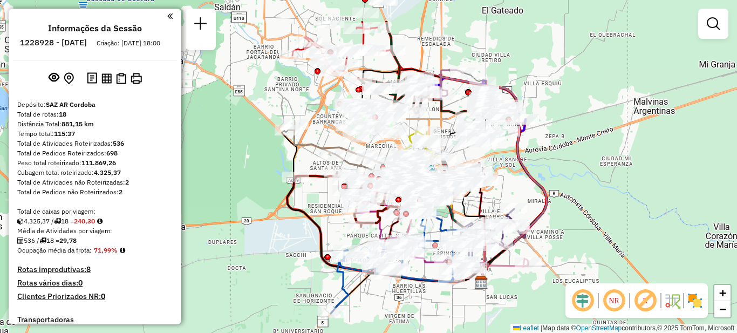
drag, startPoint x: 455, startPoint y: 264, endPoint x: 445, endPoint y: 315, distance: 51.1
click at [450, 317] on div "Janela de atendimento Grade de atendimento Capacidade Transportadoras Veículos …" at bounding box center [368, 166] width 737 height 333
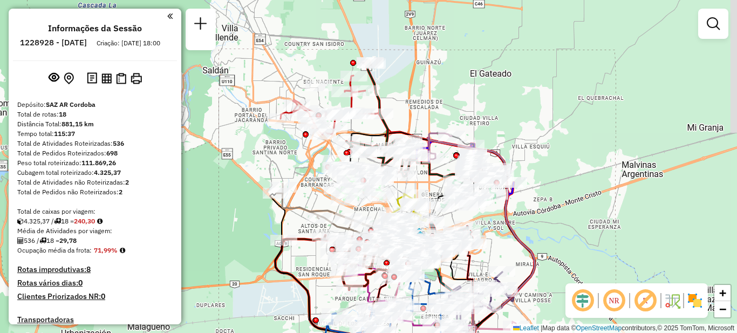
drag, startPoint x: 588, startPoint y: 102, endPoint x: 587, endPoint y: 122, distance: 20.0
click at [587, 122] on div "Janela de atendimento Grade de atendimento Capacidade Transportadoras Veículos …" at bounding box center [368, 166] width 737 height 333
